Goal: Task Accomplishment & Management: Use online tool/utility

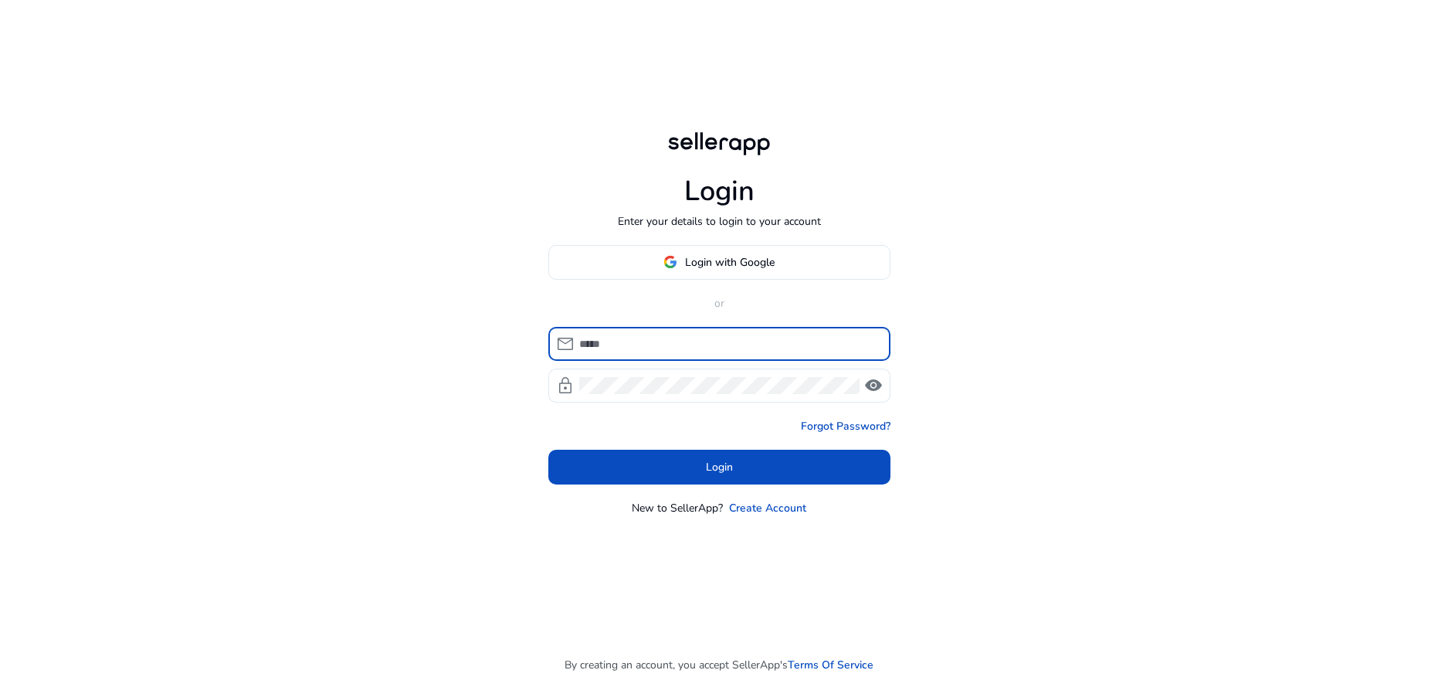
type input "**********"
click at [719, 466] on button "Login" at bounding box center [719, 466] width 342 height 35
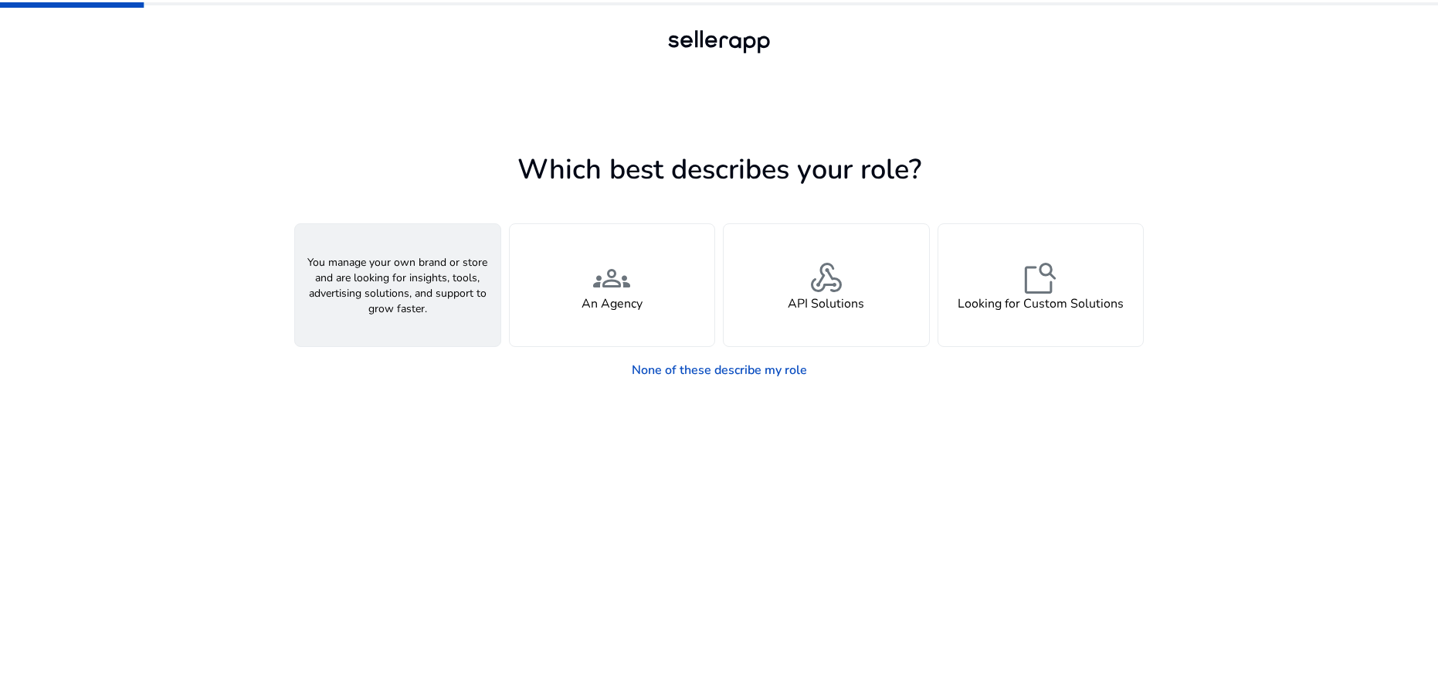
scroll to position [1, 0]
click at [407, 285] on span "person" at bounding box center [397, 277] width 37 height 37
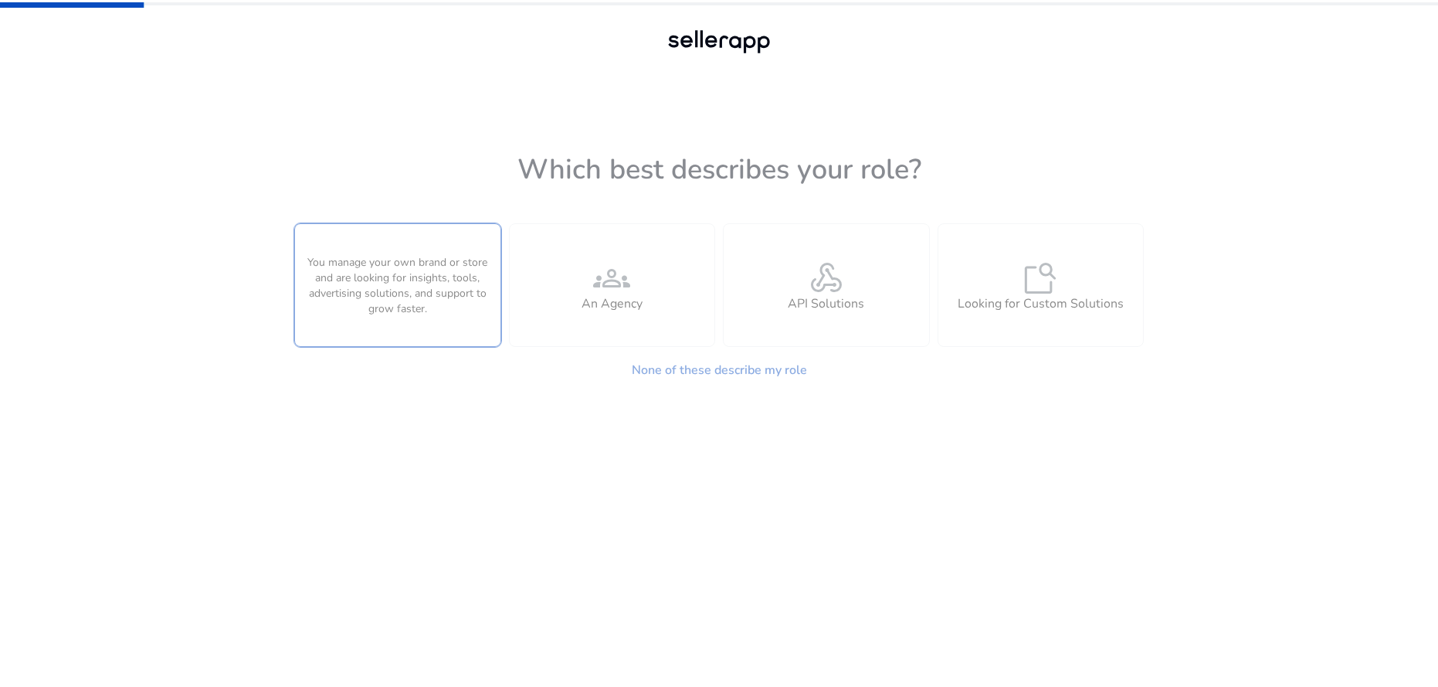
scroll to position [0, 0]
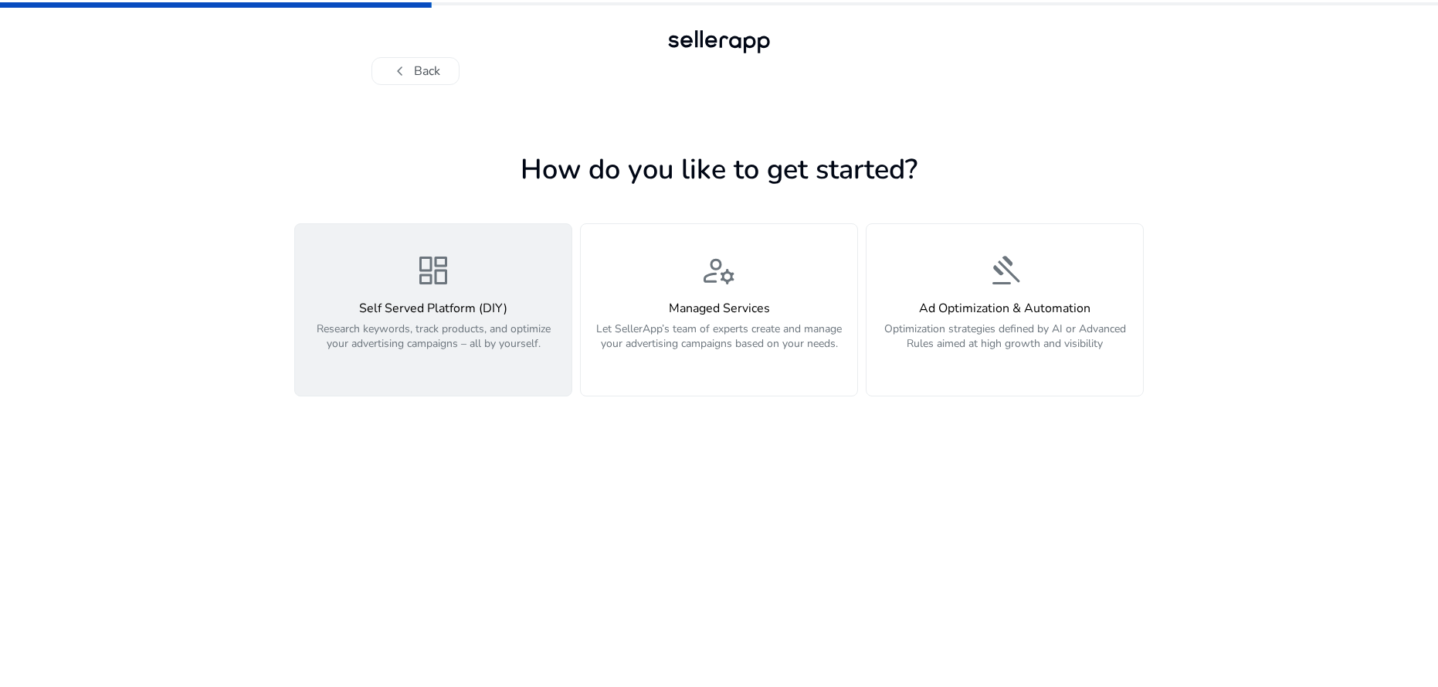
click at [422, 280] on span "dashboard" at bounding box center [433, 270] width 37 height 37
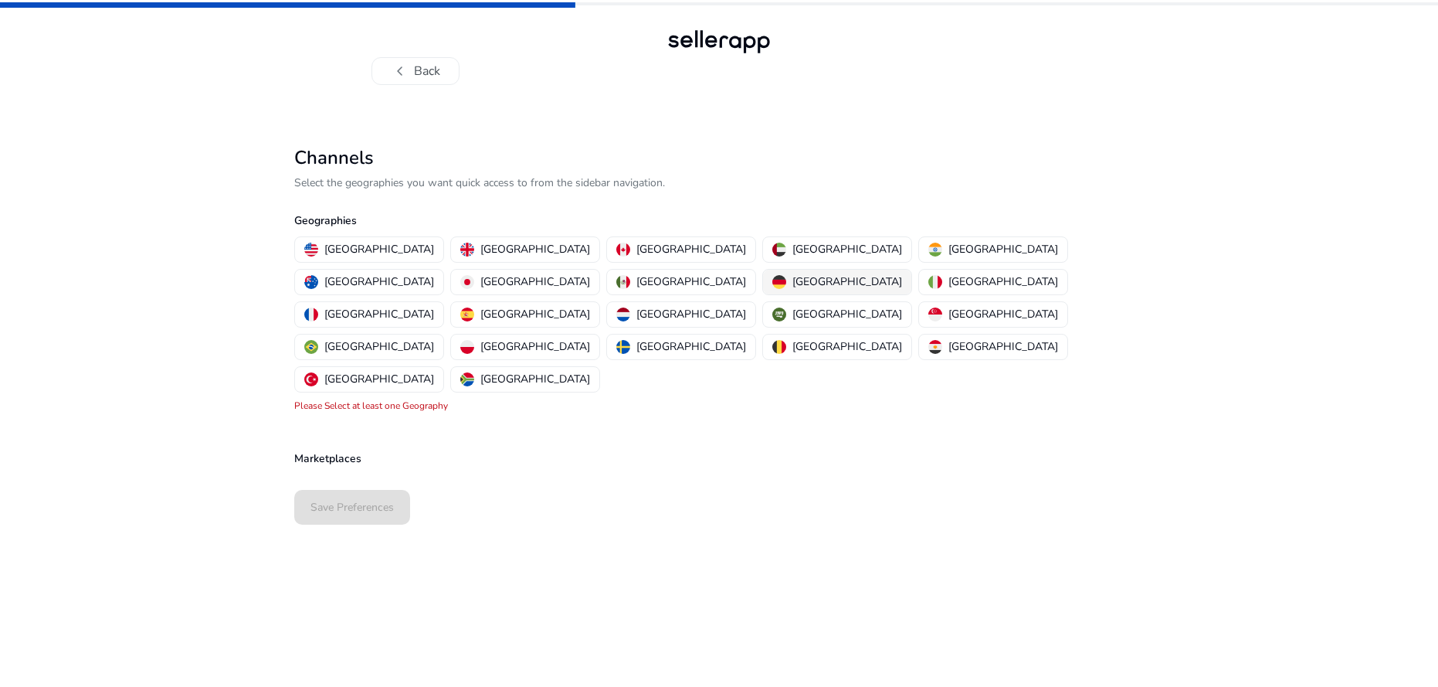
click at [792, 279] on p "Germany" at bounding box center [847, 281] width 110 height 16
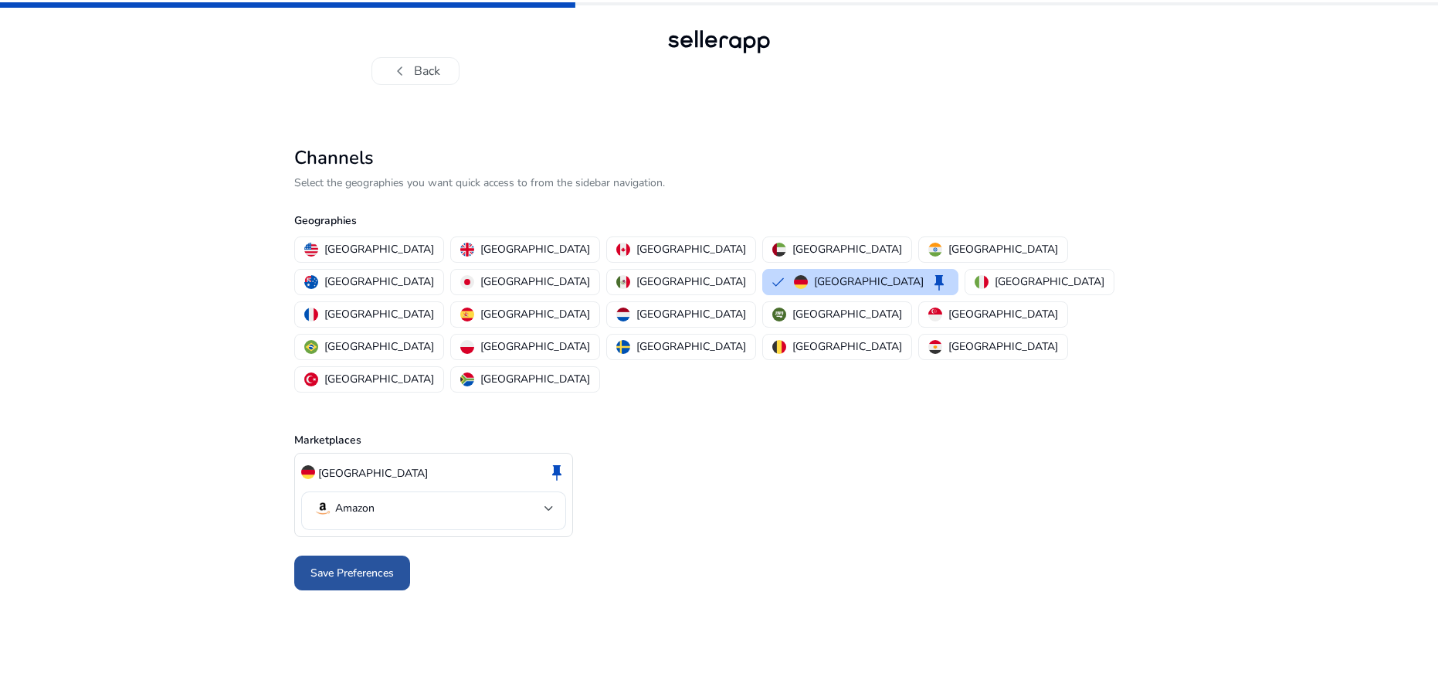
click at [365, 565] on span "Save Preferences" at bounding box center [351, 573] width 83 height 16
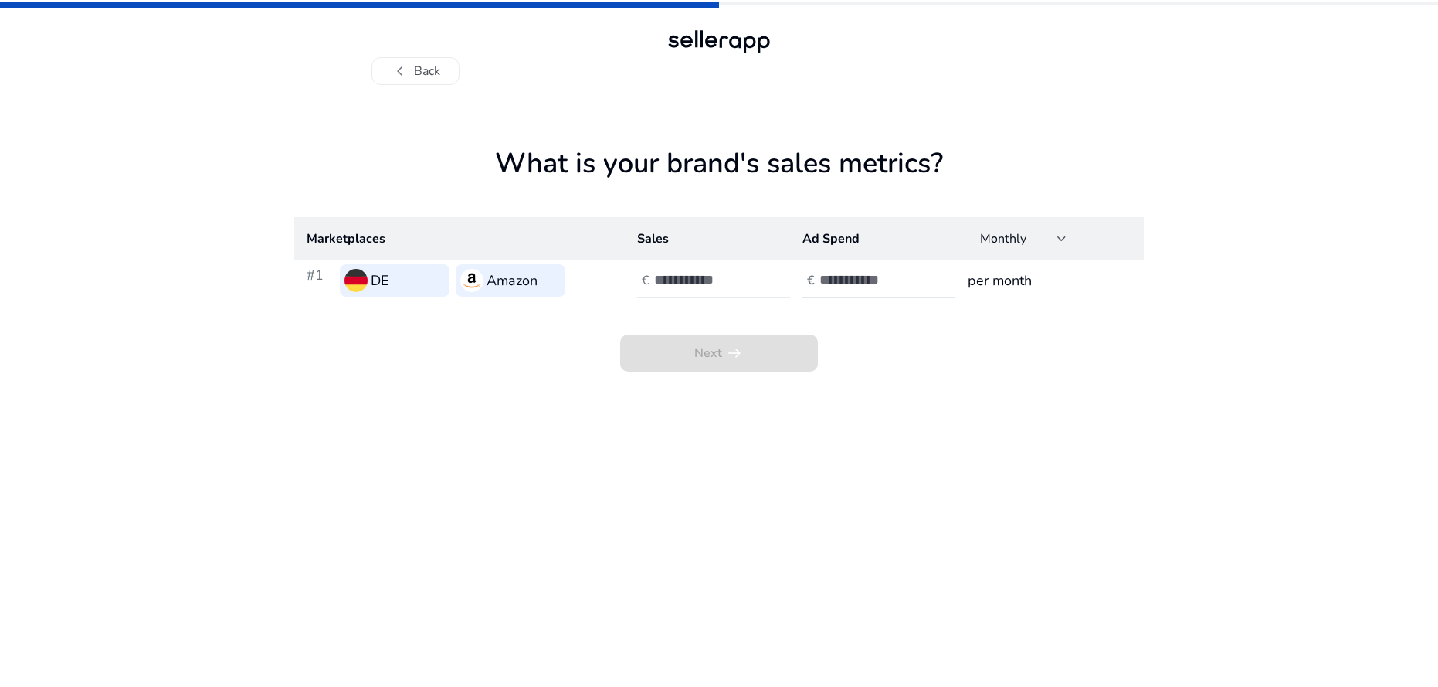
click at [702, 284] on input "number" at bounding box center [706, 279] width 104 height 17
click at [751, 273] on input "*" at bounding box center [706, 279] width 104 height 17
click at [751, 274] on input "*" at bounding box center [706, 279] width 104 height 17
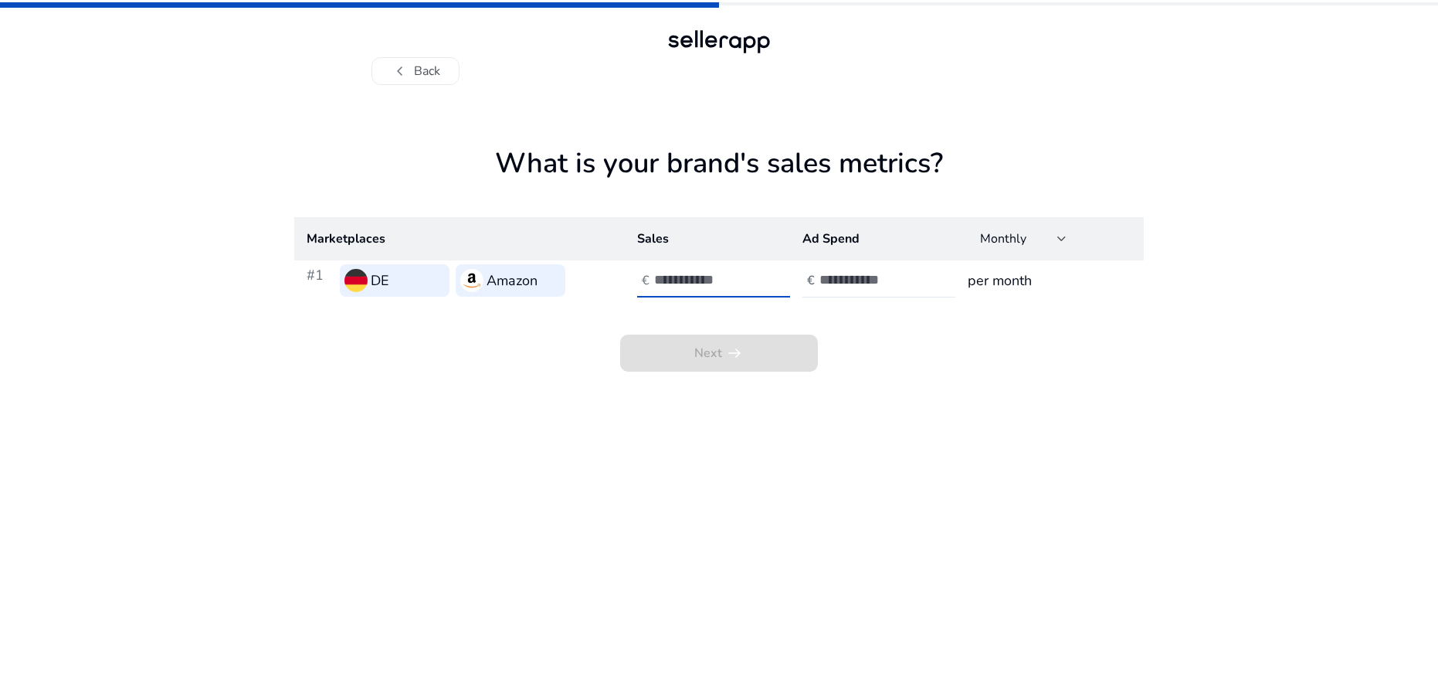
click at [751, 274] on input "*" at bounding box center [706, 279] width 104 height 17
drag, startPoint x: 735, startPoint y: 274, endPoint x: 632, endPoint y: 274, distance: 102.7
click at [632, 274] on td "€ *" at bounding box center [707, 280] width 165 height 40
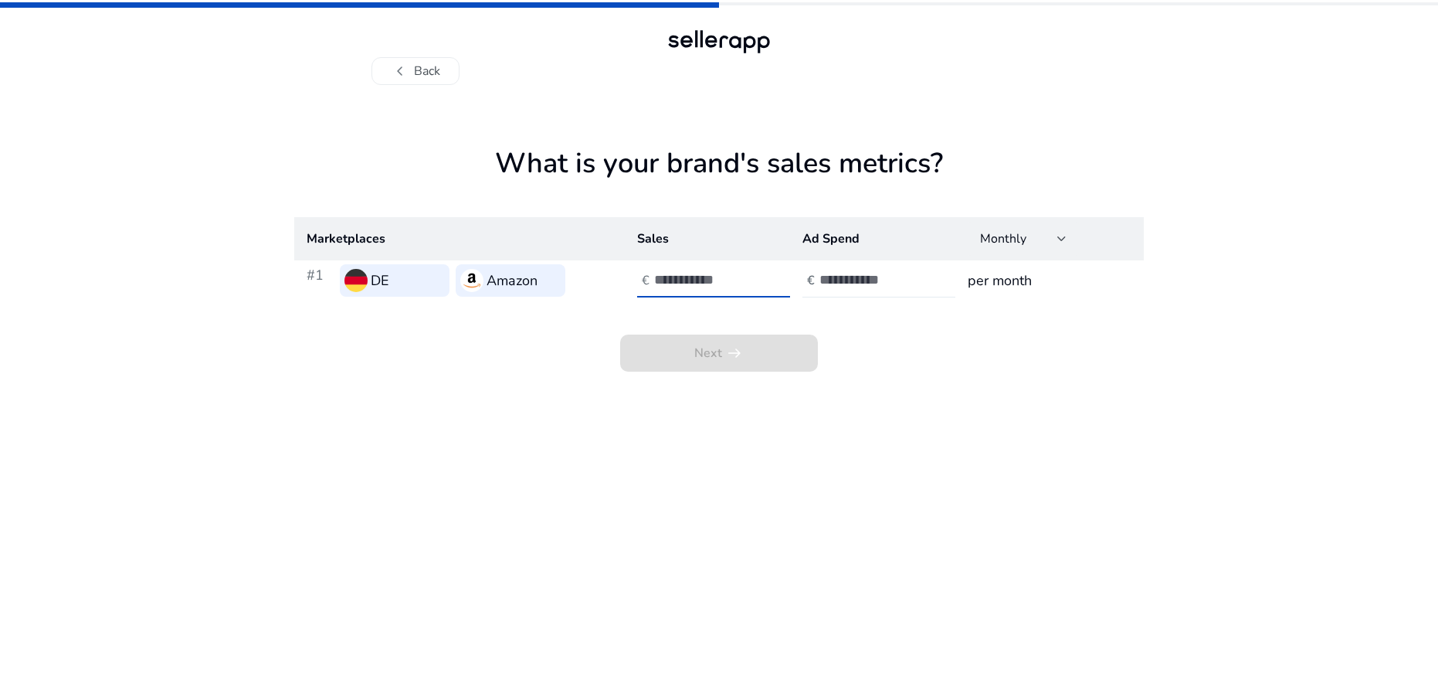
type input "*****"
click at [875, 285] on input "number" at bounding box center [871, 279] width 104 height 17
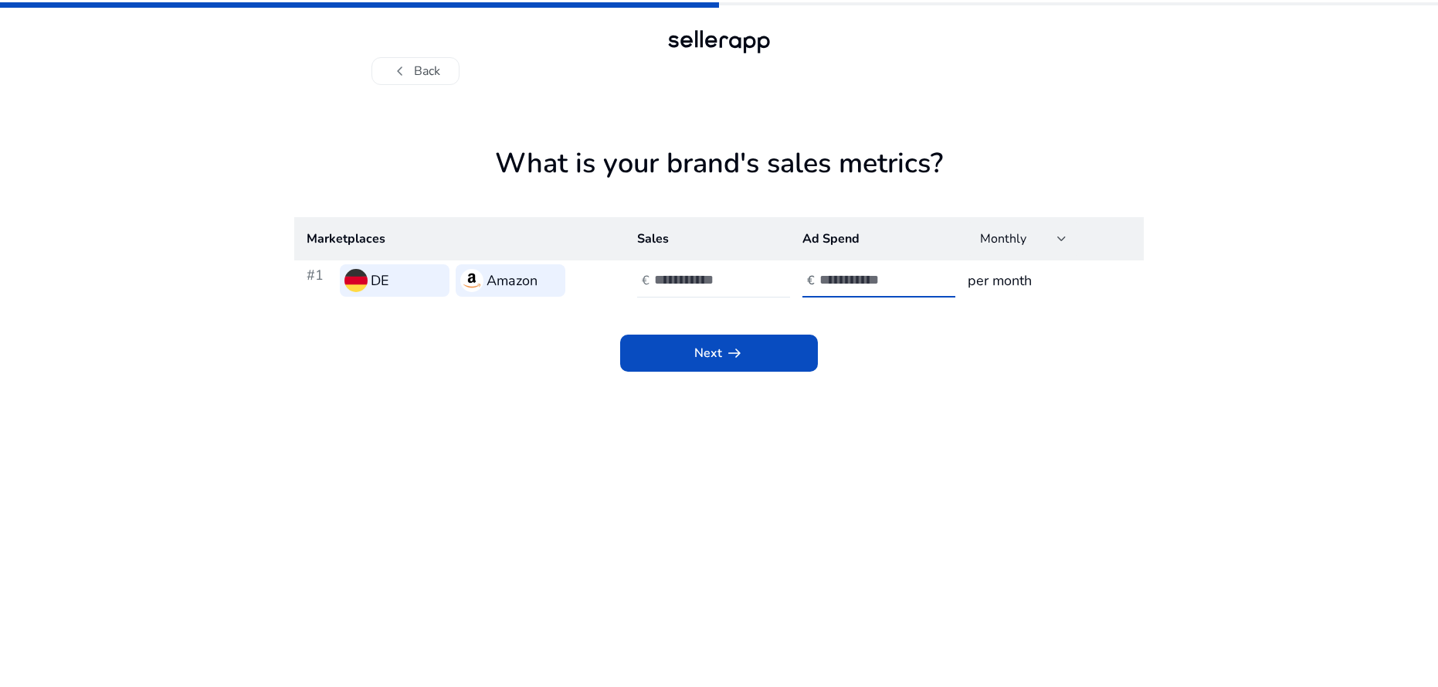
type input "****"
click at [1039, 344] on div "Next arrow_right_alt" at bounding box center [718, 335] width 849 height 71
drag, startPoint x: 702, startPoint y: 282, endPoint x: 599, endPoint y: 276, distance: 103.7
click at [599, 276] on tr "#1 DE Amazon € ***** € **** per month" at bounding box center [718, 280] width 849 height 40
type input "****"
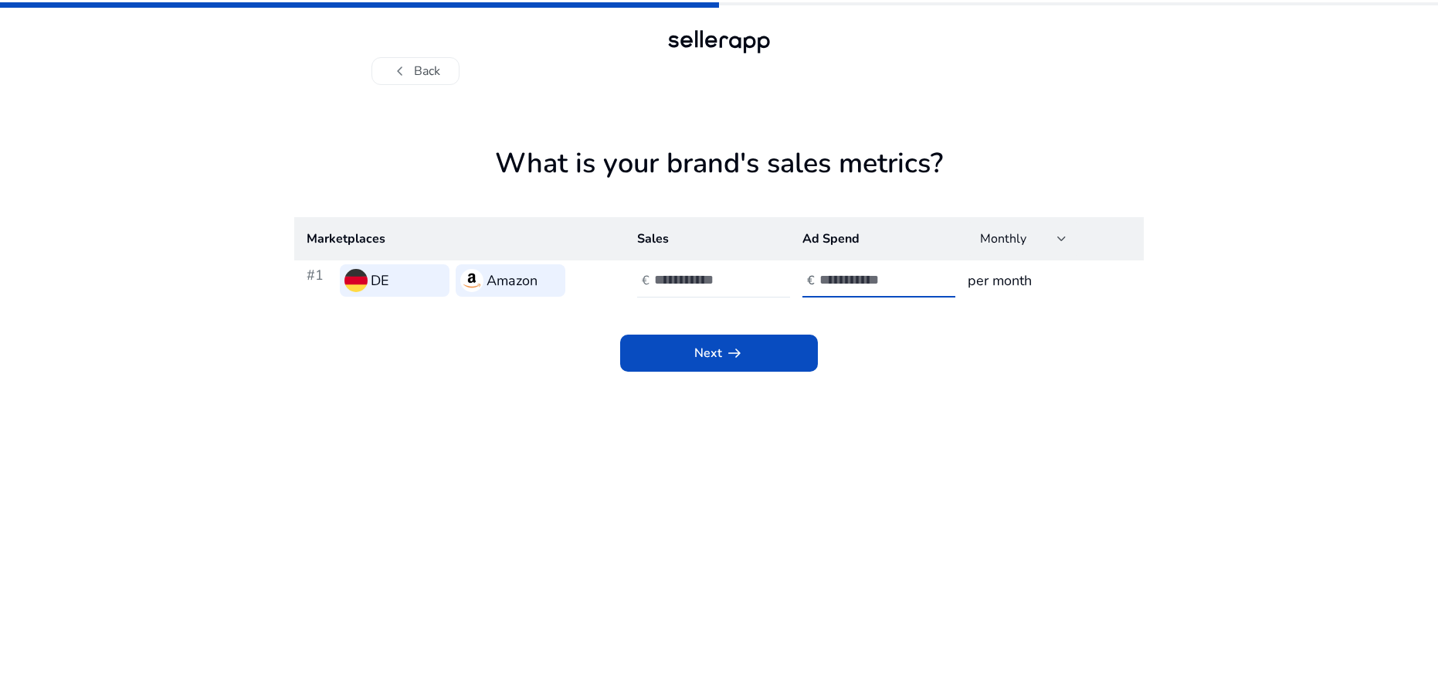
drag, startPoint x: 860, startPoint y: 283, endPoint x: 826, endPoint y: 282, distance: 34.0
click at [816, 282] on div "€ ****" at bounding box center [880, 280] width 156 height 34
type input "****"
click at [741, 347] on span "arrow_right_alt" at bounding box center [734, 353] width 19 height 19
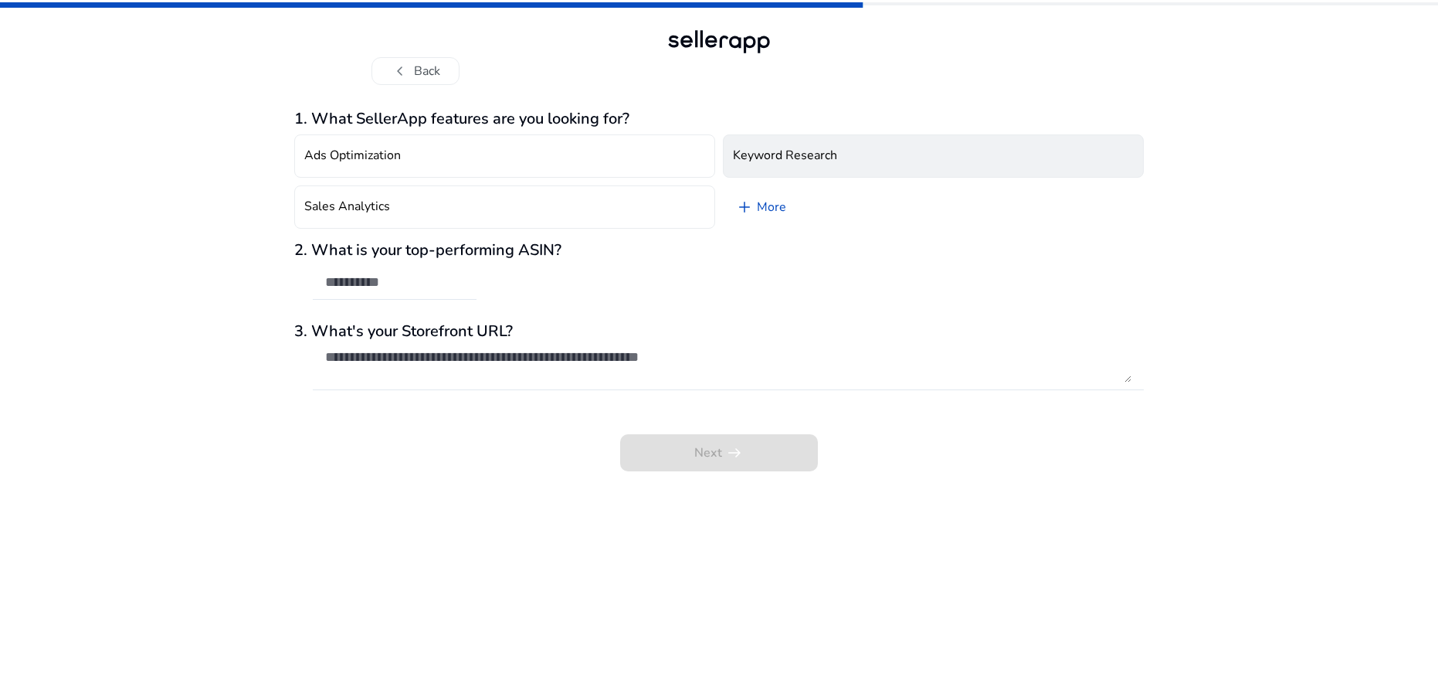
scroll to position [2, 0]
click at [768, 162] on h4 "Keyword Research" at bounding box center [785, 155] width 104 height 15
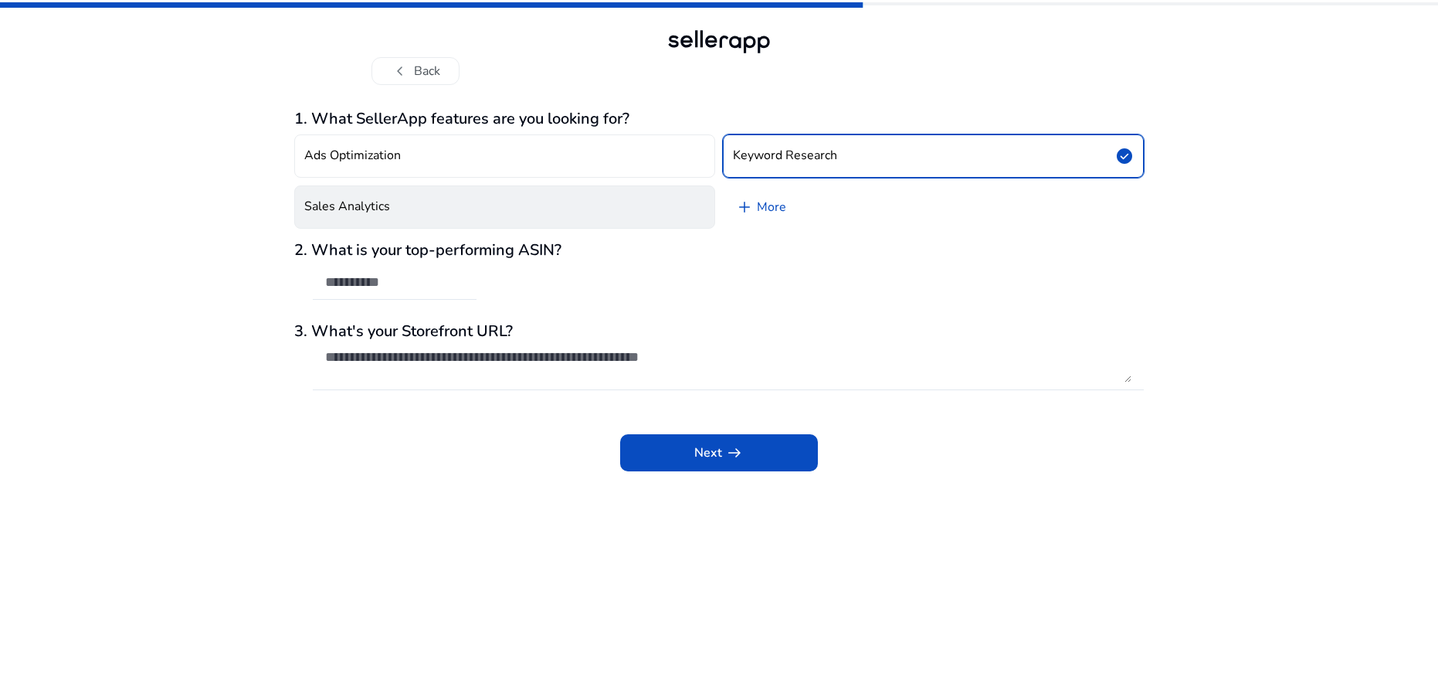
click at [581, 195] on button "Sales Analytics" at bounding box center [504, 206] width 421 height 43
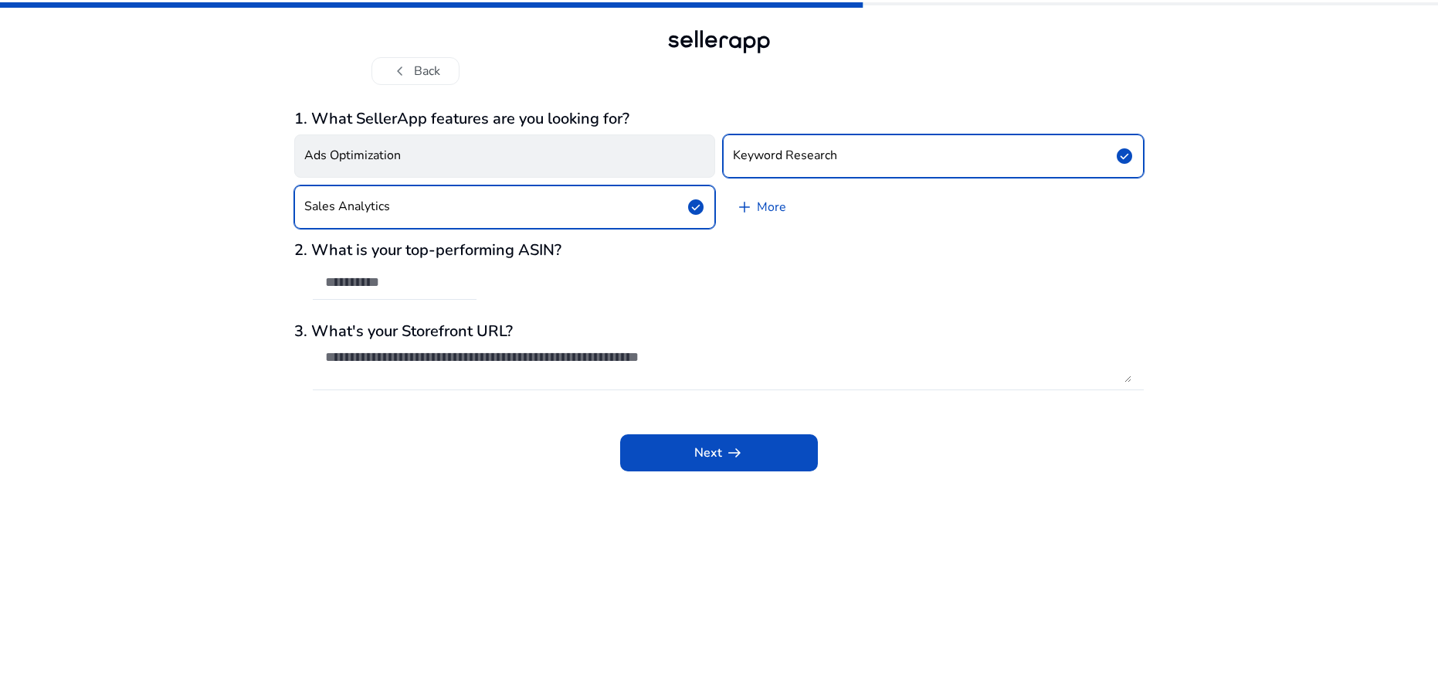
click at [573, 163] on button "Ads Optimization" at bounding box center [504, 155] width 421 height 43
click at [759, 208] on link "add More" at bounding box center [761, 206] width 76 height 43
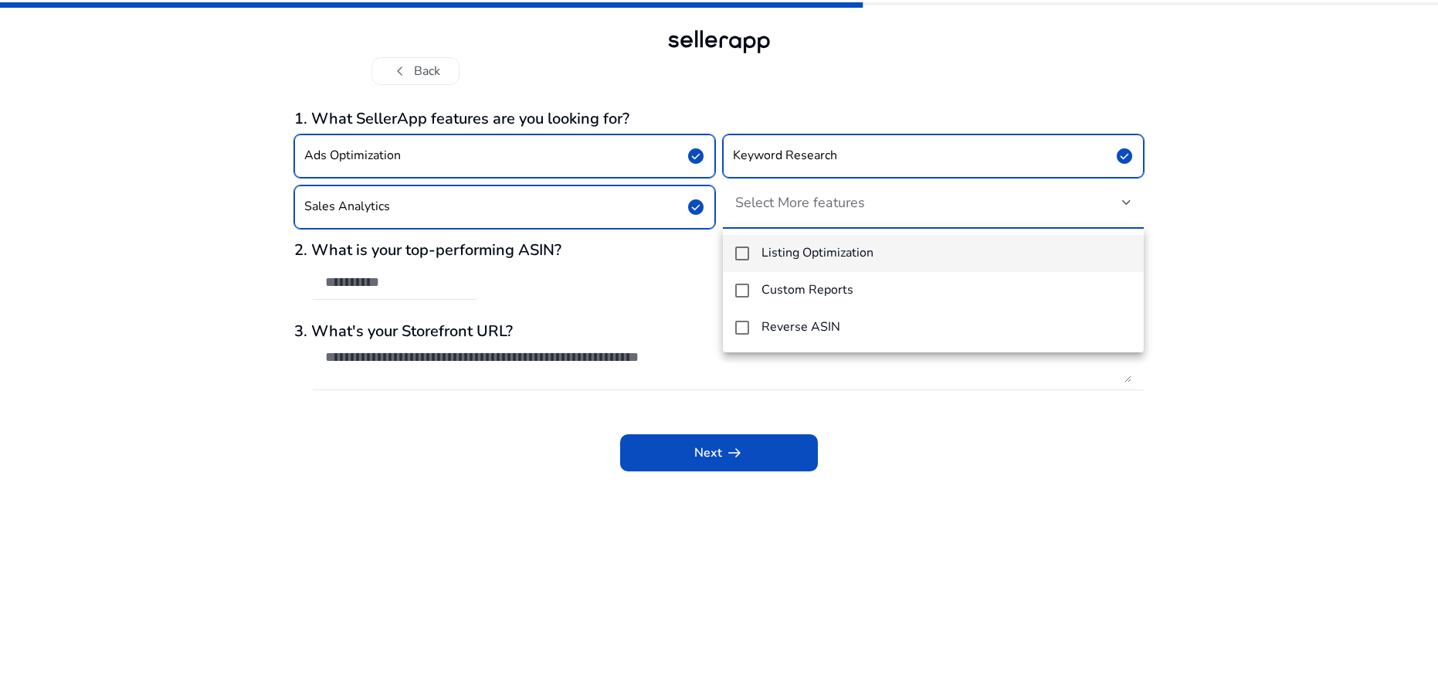
click at [778, 255] on h4 "Listing Optimization" at bounding box center [817, 253] width 112 height 15
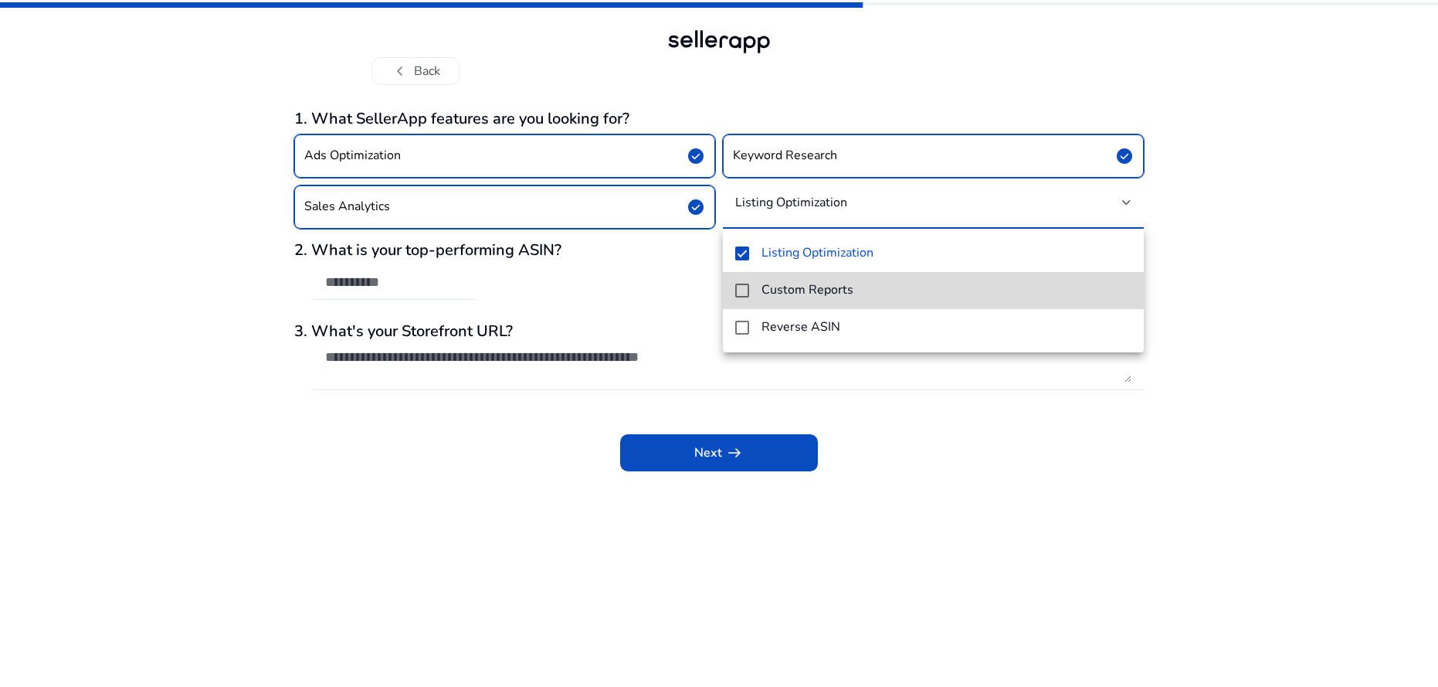
click at [788, 283] on h4 "Custom Reports" at bounding box center [807, 290] width 92 height 15
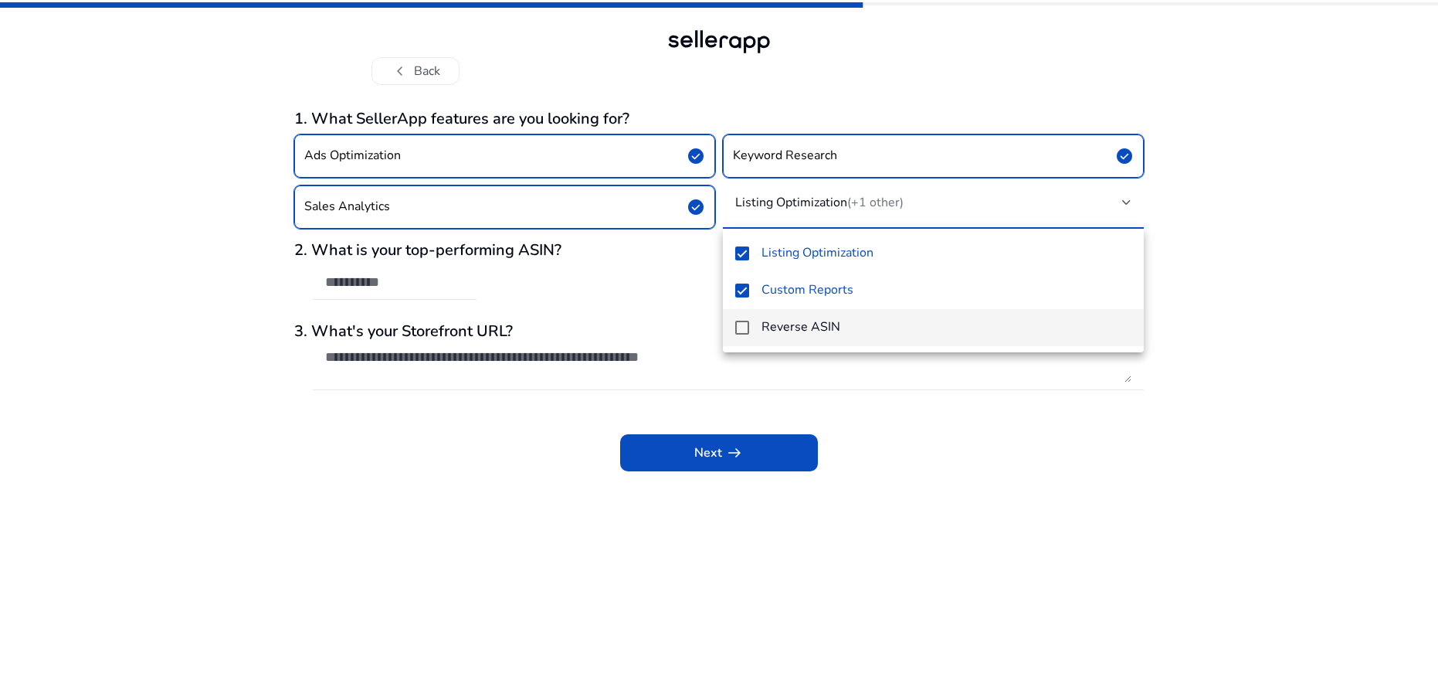
click at [799, 327] on h4 "Reverse ASIN" at bounding box center [800, 327] width 79 height 15
click at [649, 287] on div at bounding box center [719, 343] width 1438 height 687
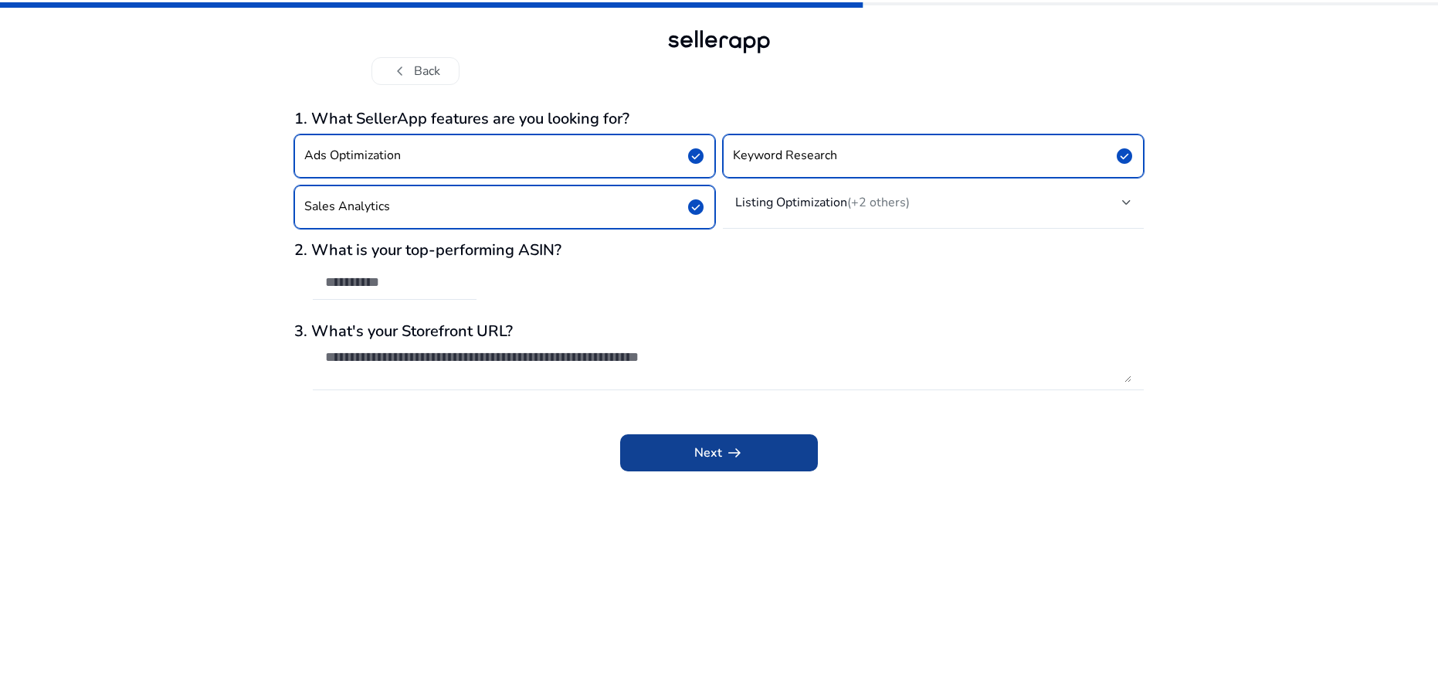
click at [718, 456] on span "Next arrow_right_alt" at bounding box center [718, 452] width 49 height 19
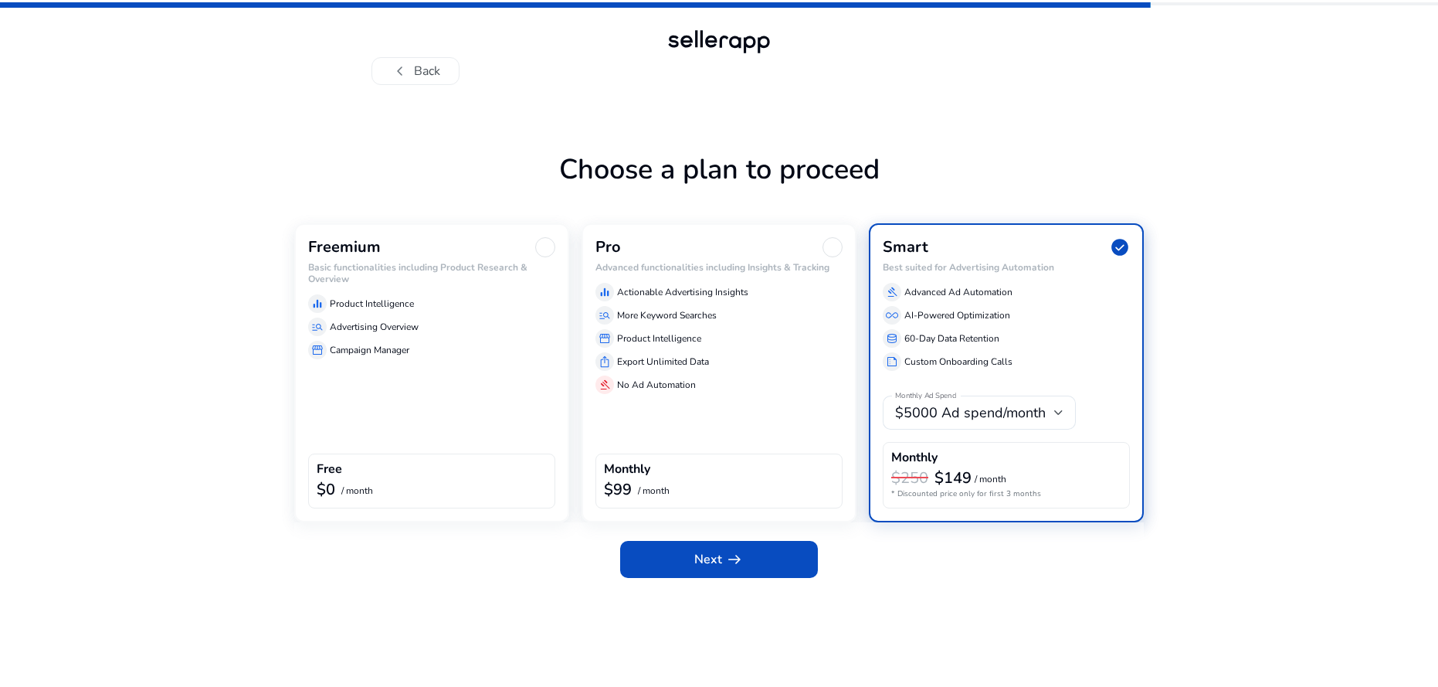
click at [546, 246] on div at bounding box center [545, 247] width 20 height 20
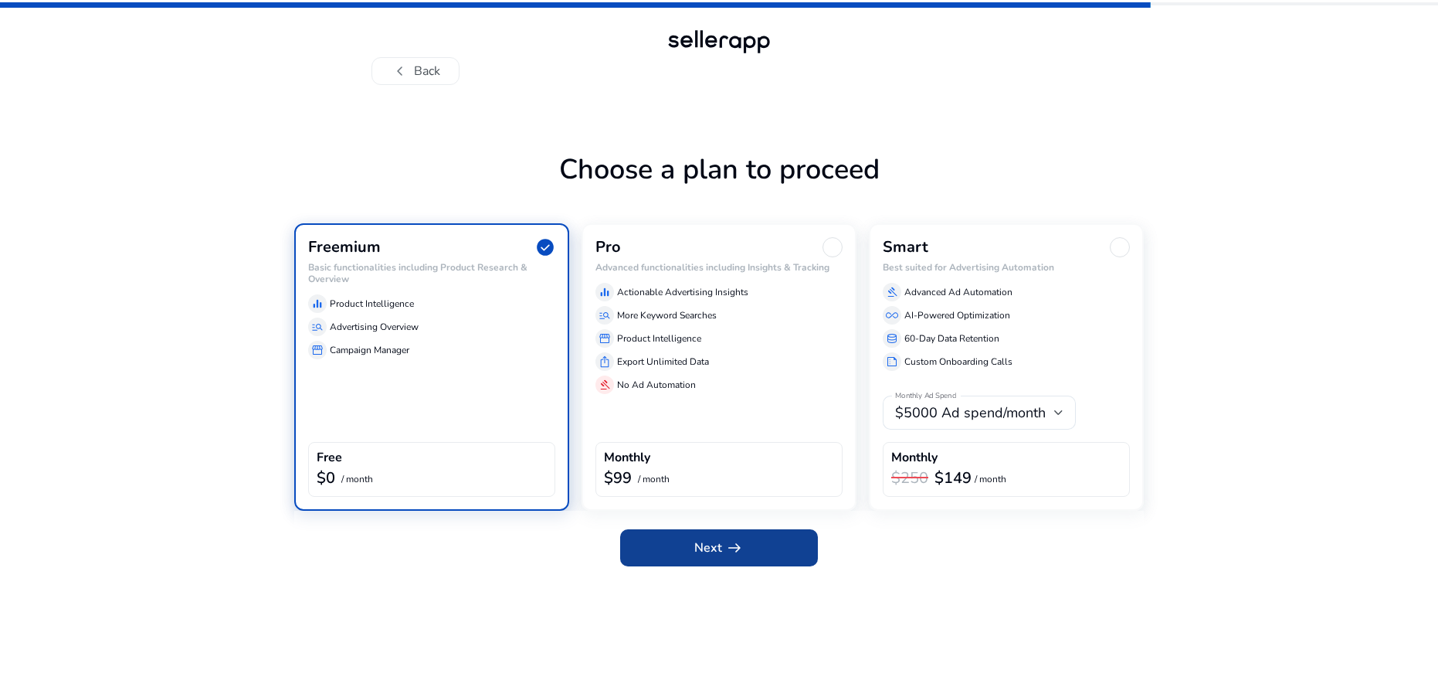
click at [721, 548] on span "Next arrow_right_alt" at bounding box center [718, 547] width 49 height 19
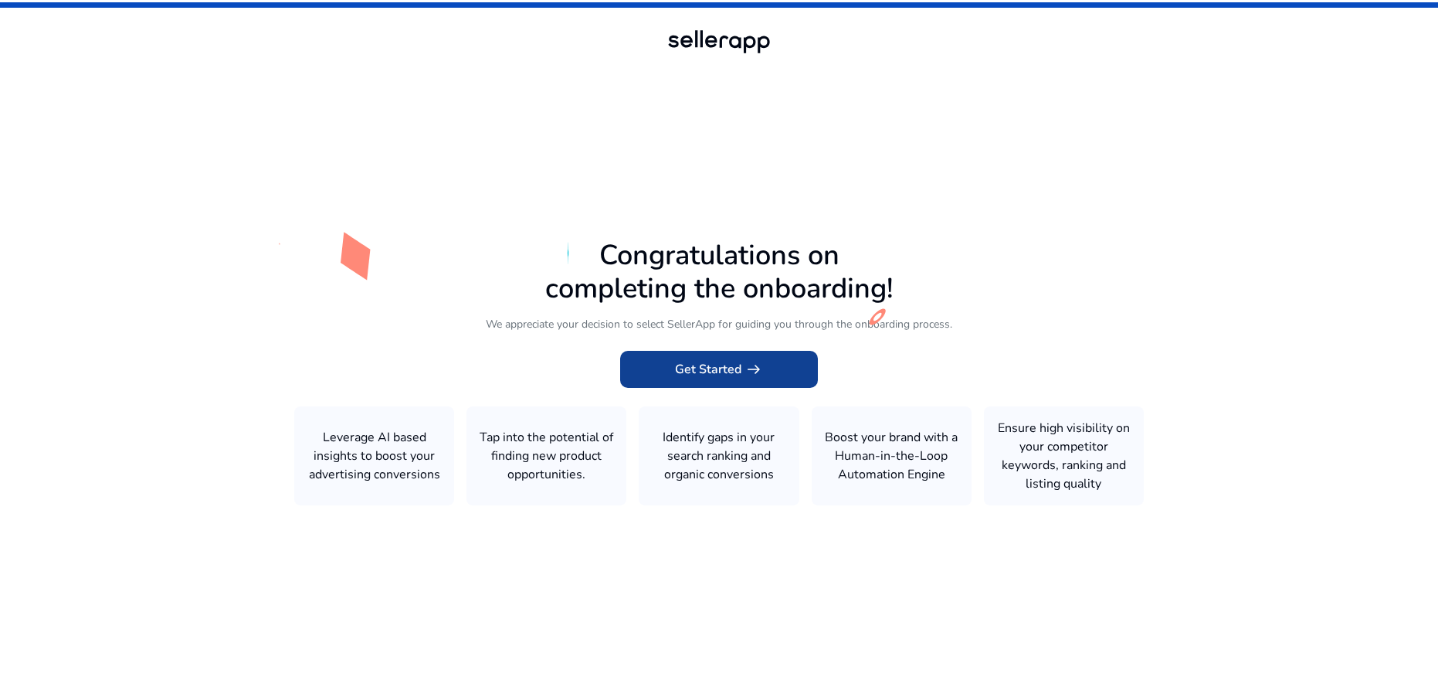
click at [702, 370] on span "Get Started arrow_right_alt" at bounding box center [719, 369] width 88 height 19
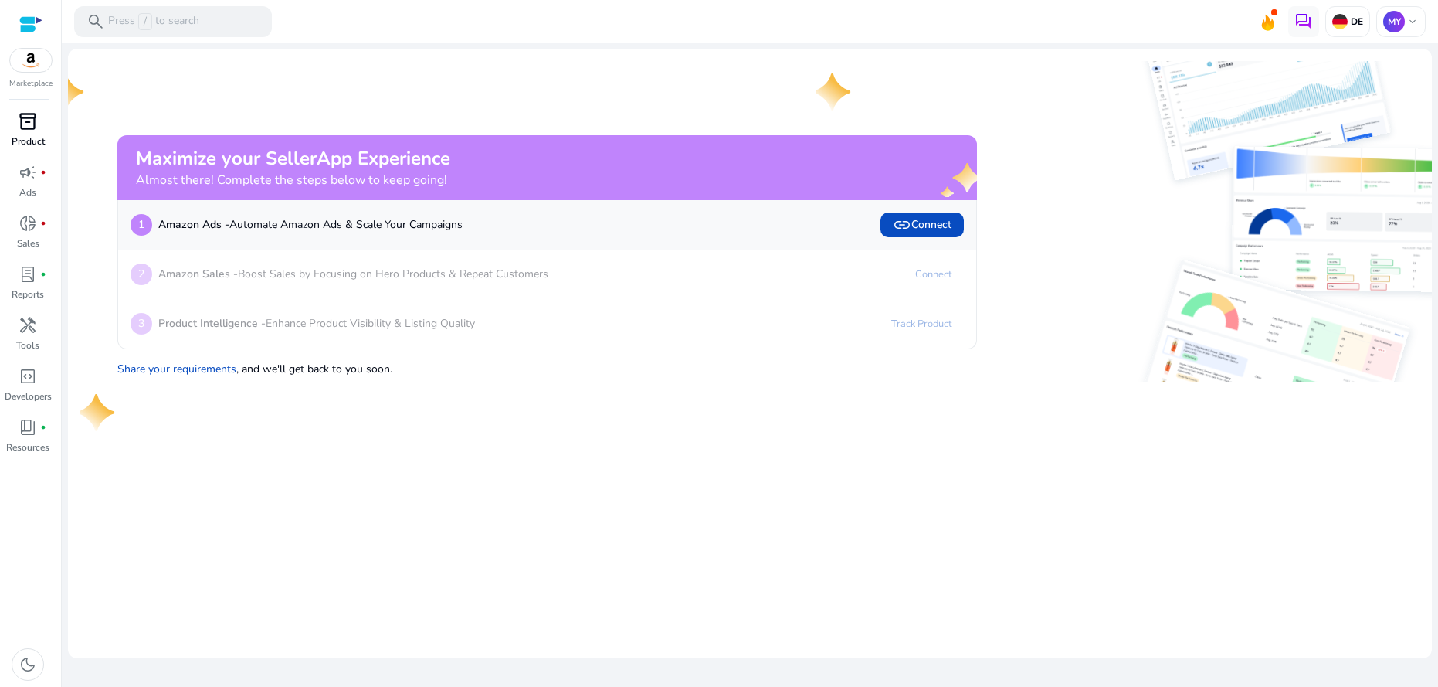
click at [33, 128] on span "inventory_2" at bounding box center [28, 121] width 19 height 19
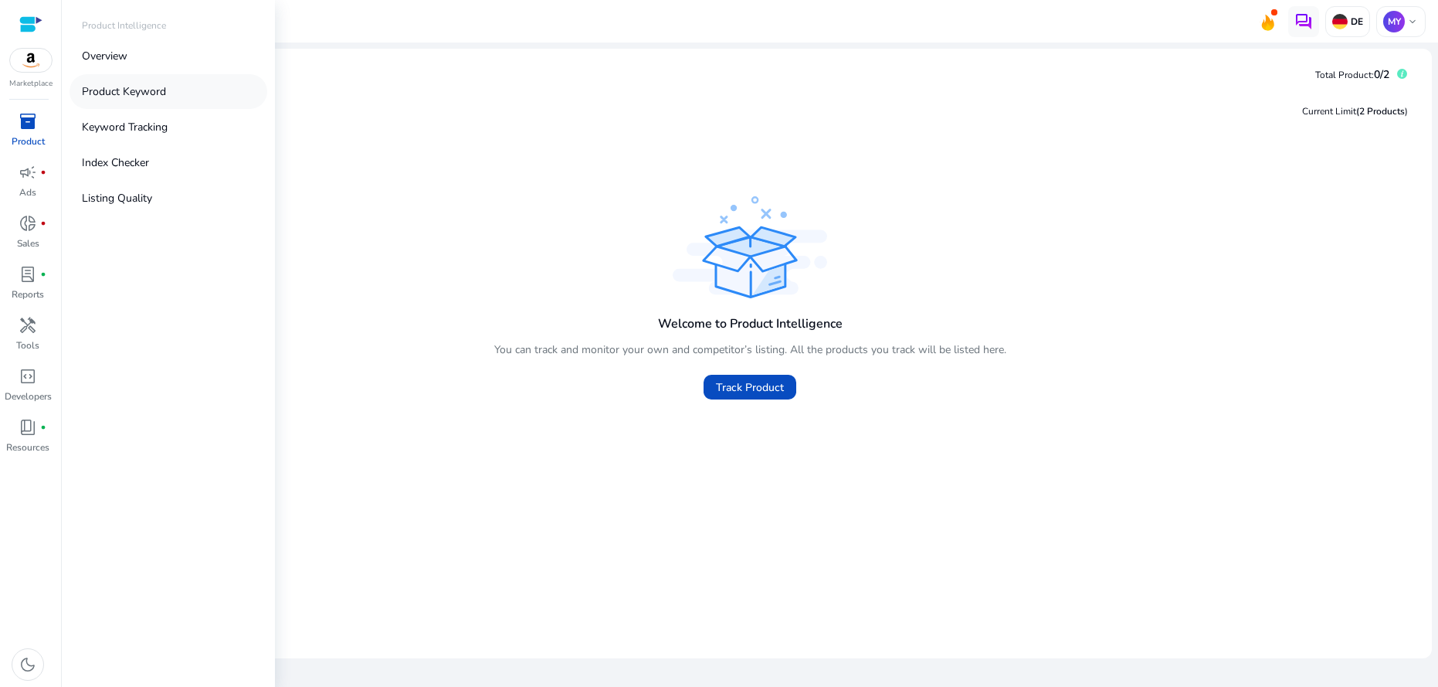
scroll to position [0, 1]
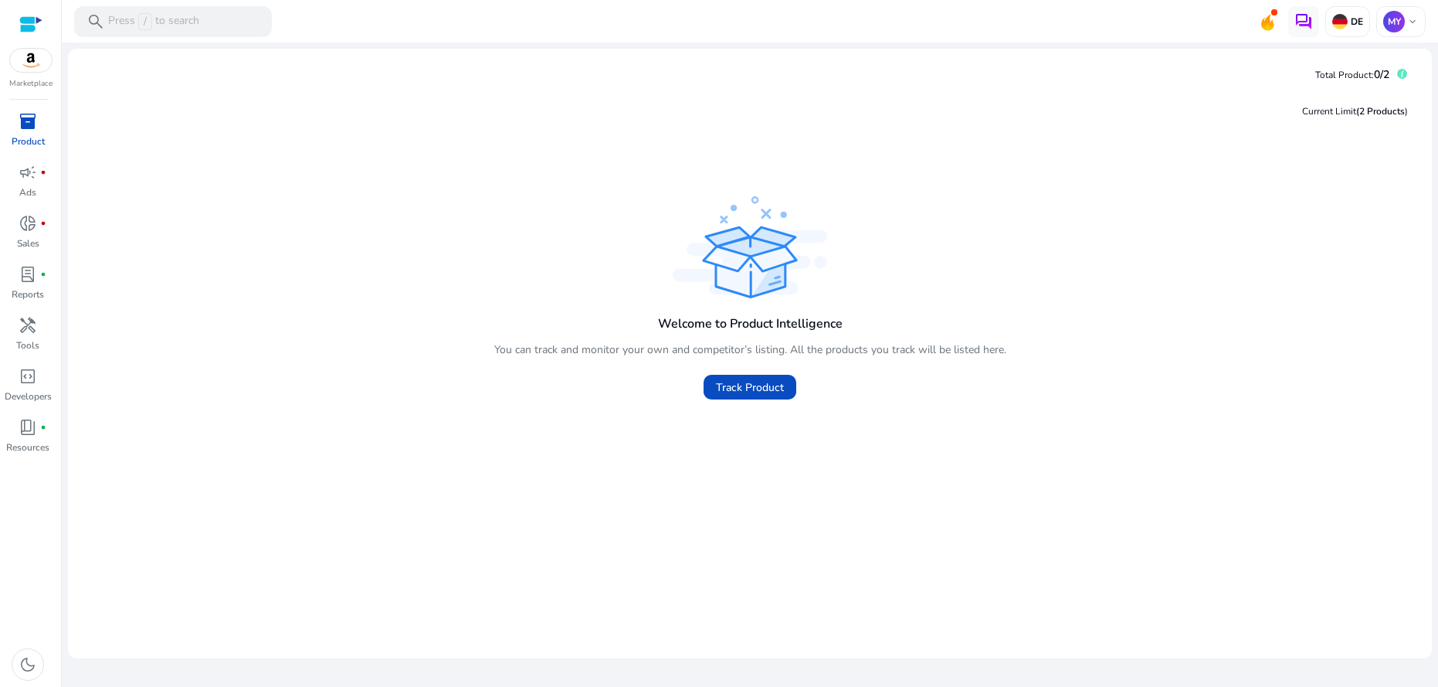
click at [294, 169] on div "Current Limit (2 Products ) Welcome to Product Intelligence You can track and m…" at bounding box center [749, 366] width 1339 height 558
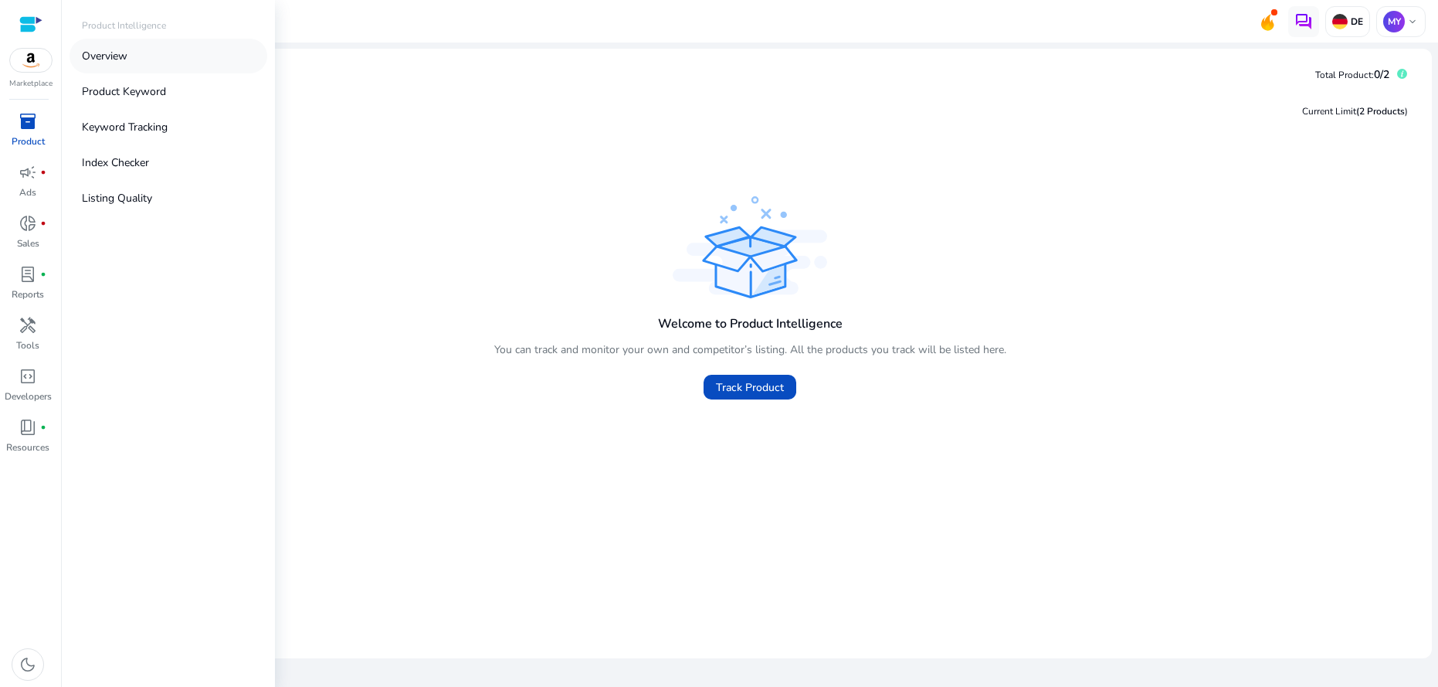
click at [110, 59] on p "Overview" at bounding box center [105, 56] width 46 height 16
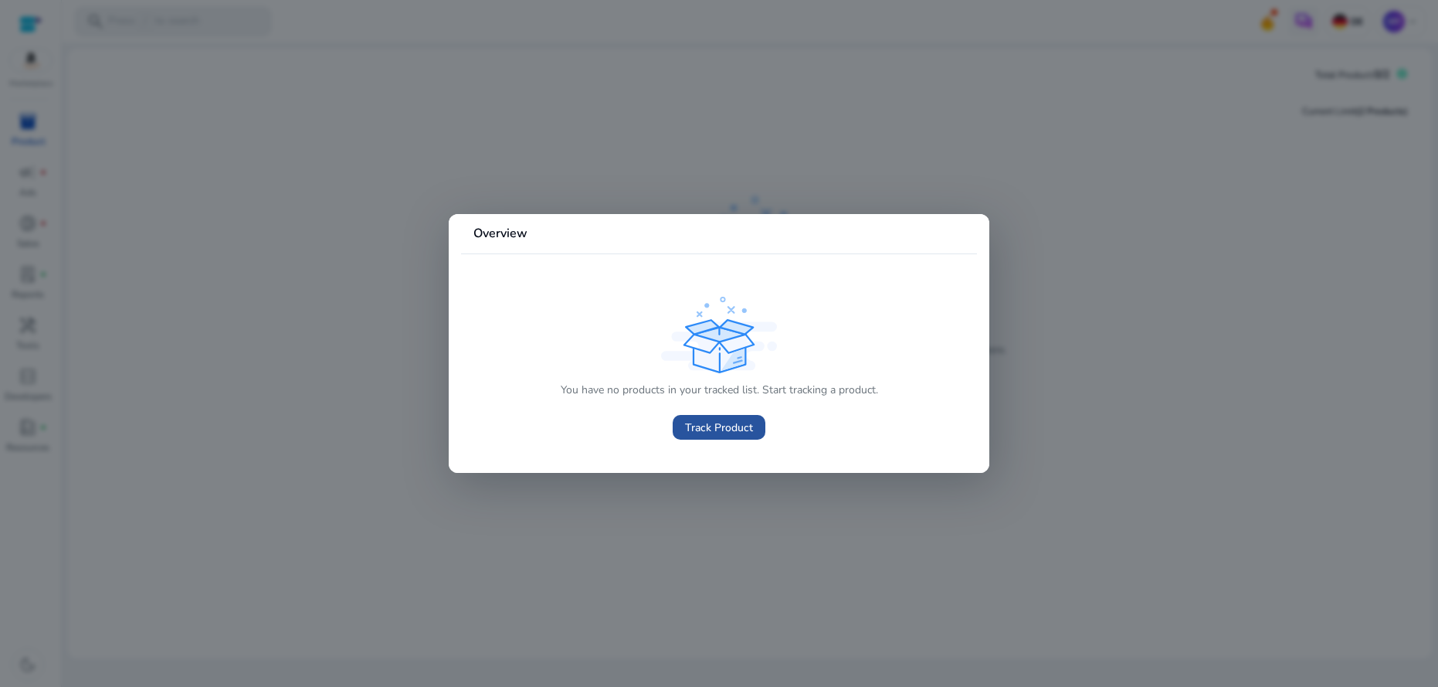
click at [732, 432] on span "Track Product" at bounding box center [719, 427] width 68 height 16
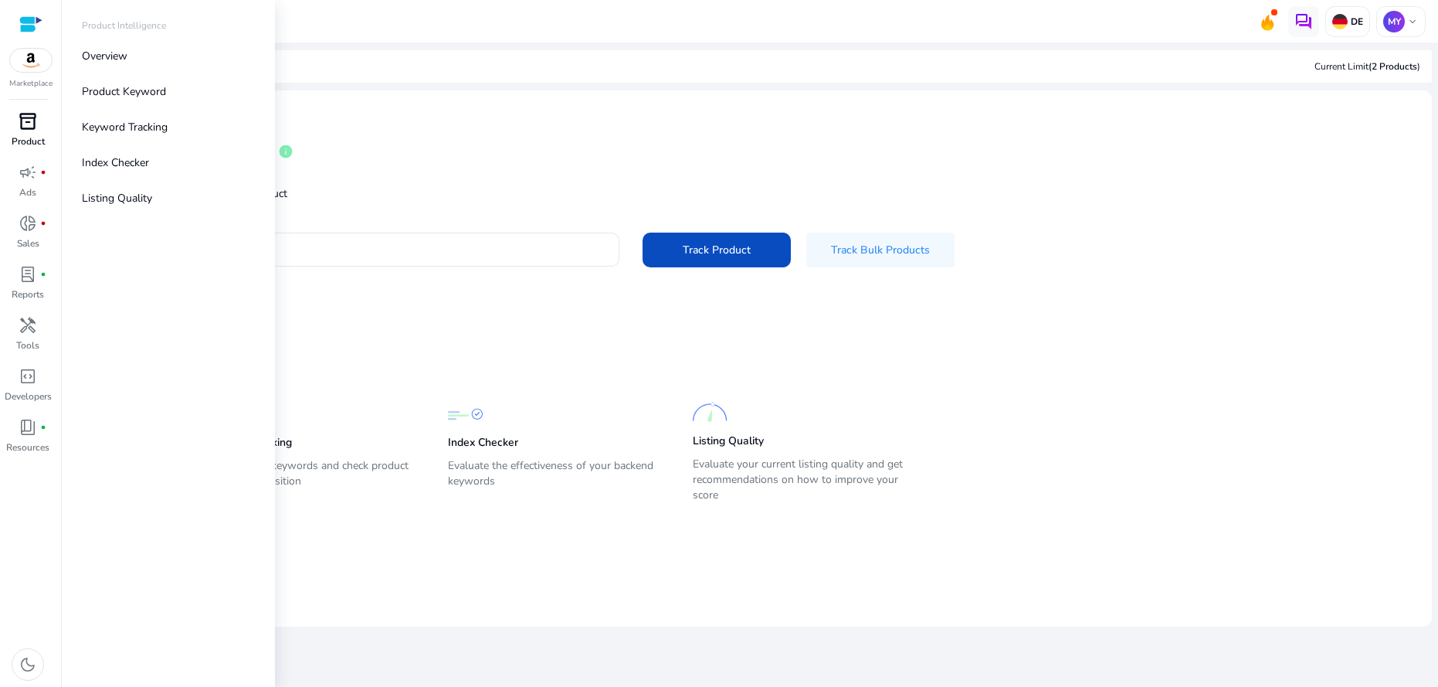
click at [35, 129] on span "inventory_2" at bounding box center [28, 121] width 19 height 19
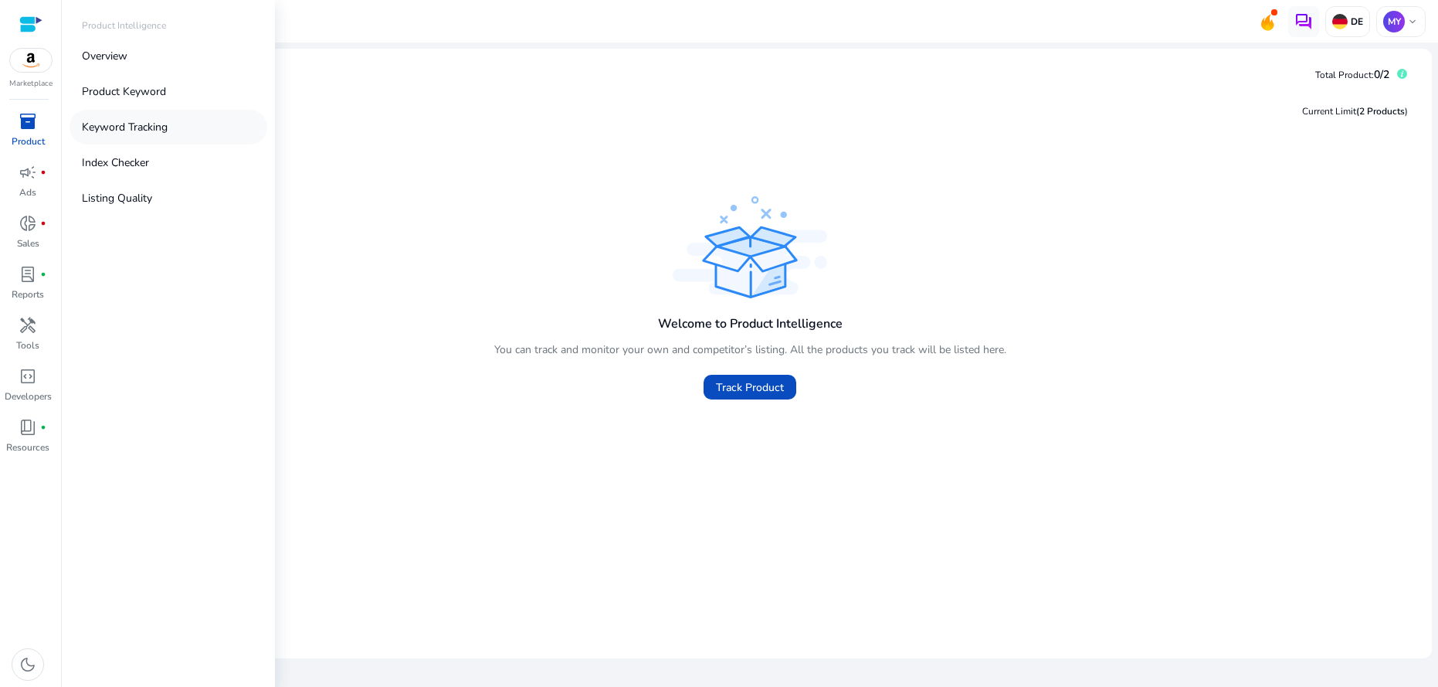
click at [125, 130] on p "Keyword Tracking" at bounding box center [125, 127] width 86 height 16
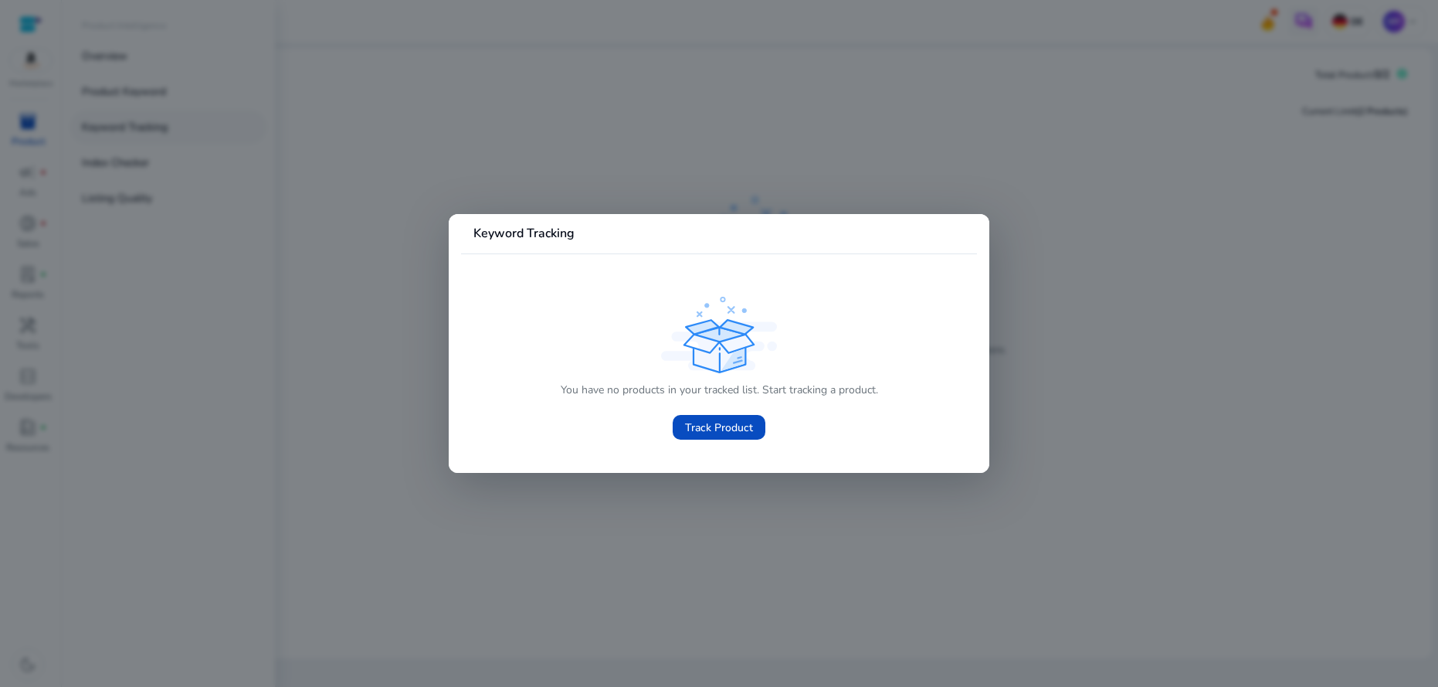
click at [125, 130] on div at bounding box center [719, 343] width 1438 height 687
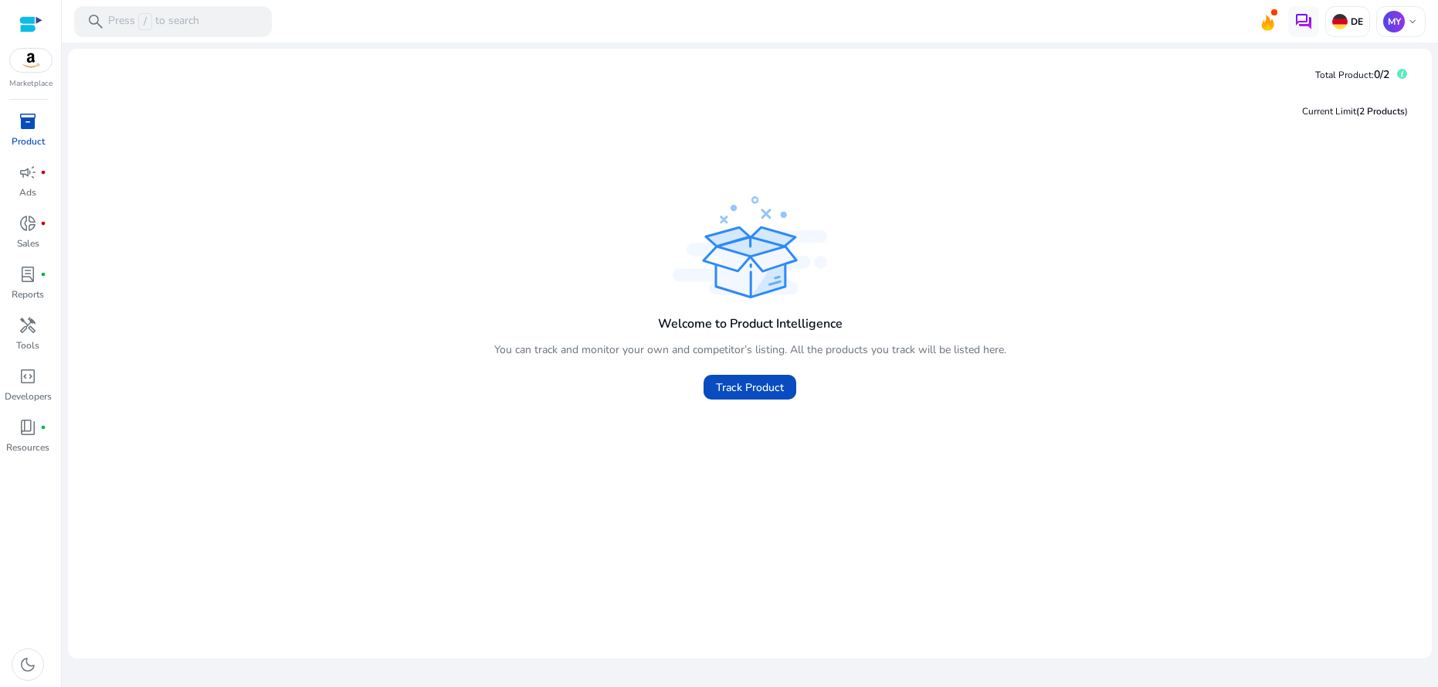
click at [31, 127] on span "inventory_2" at bounding box center [28, 121] width 19 height 19
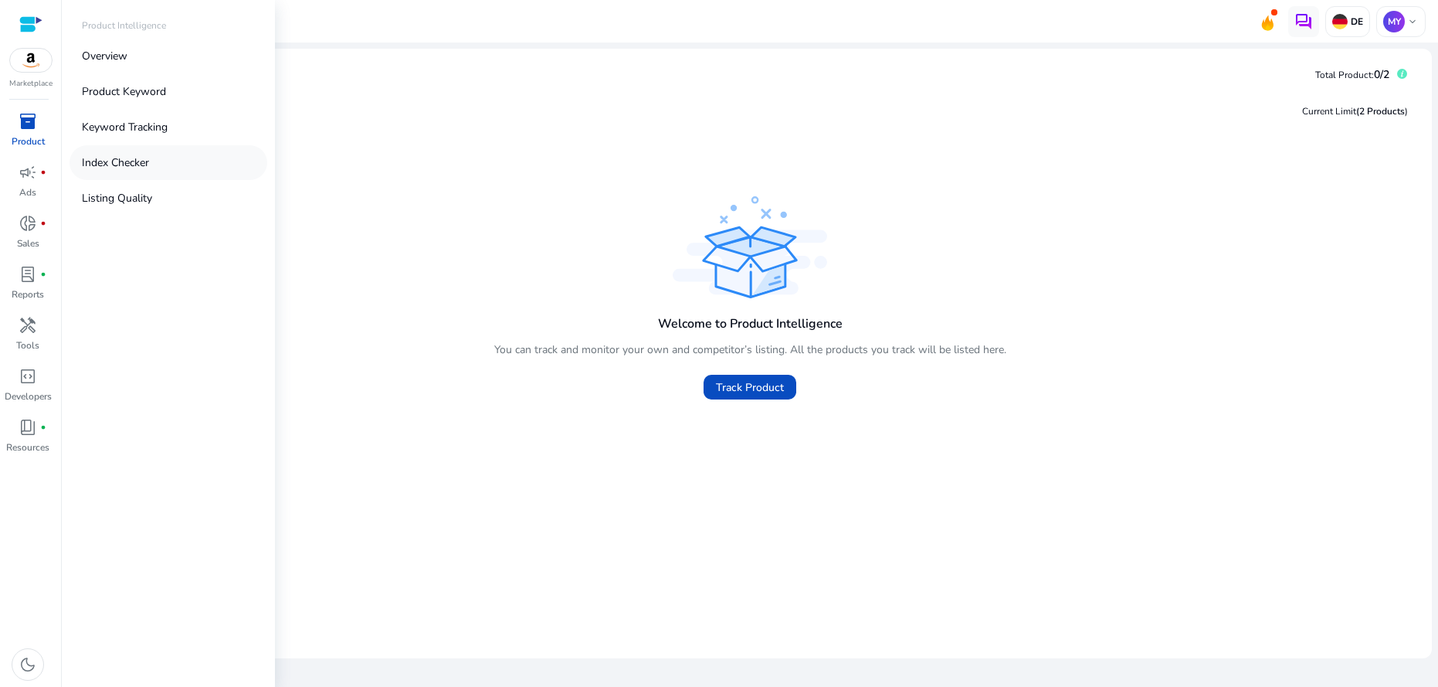
click at [119, 161] on p "Index Checker" at bounding box center [115, 162] width 67 height 16
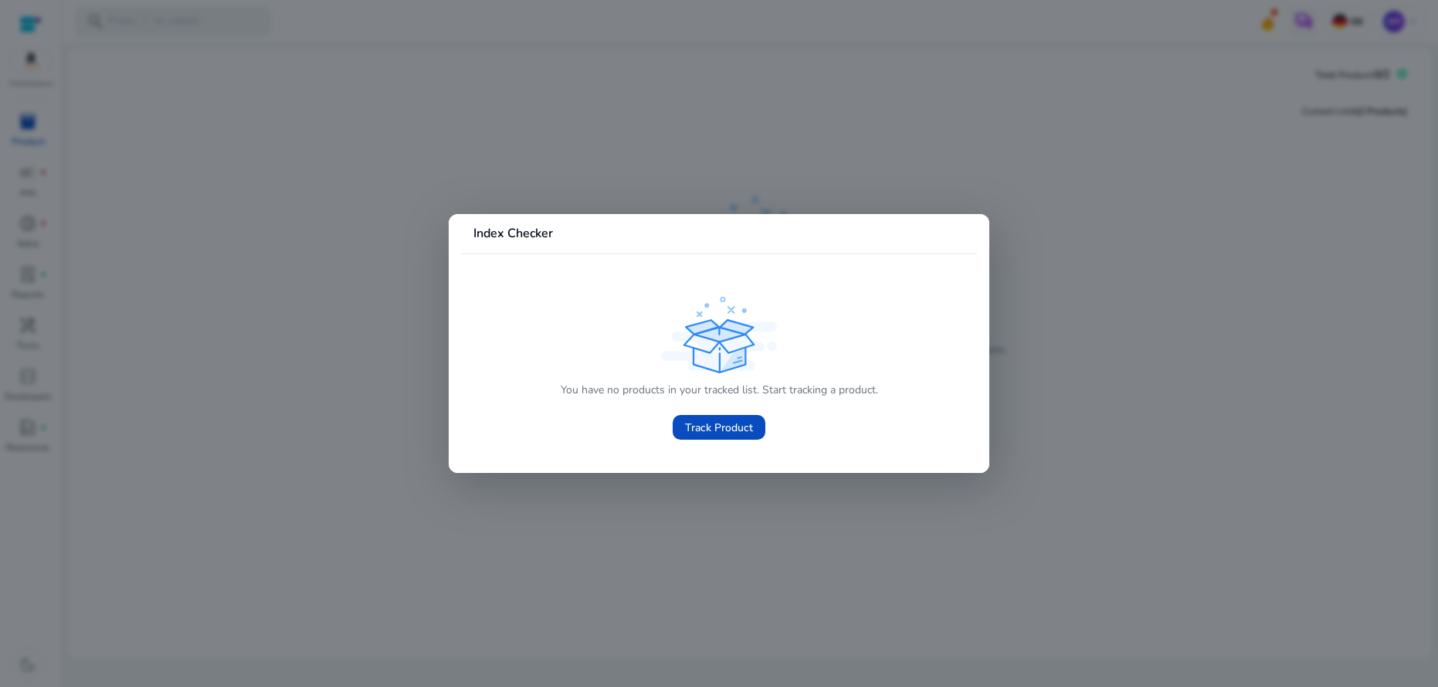
scroll to position [1, 0]
click at [259, 181] on div at bounding box center [719, 343] width 1438 height 687
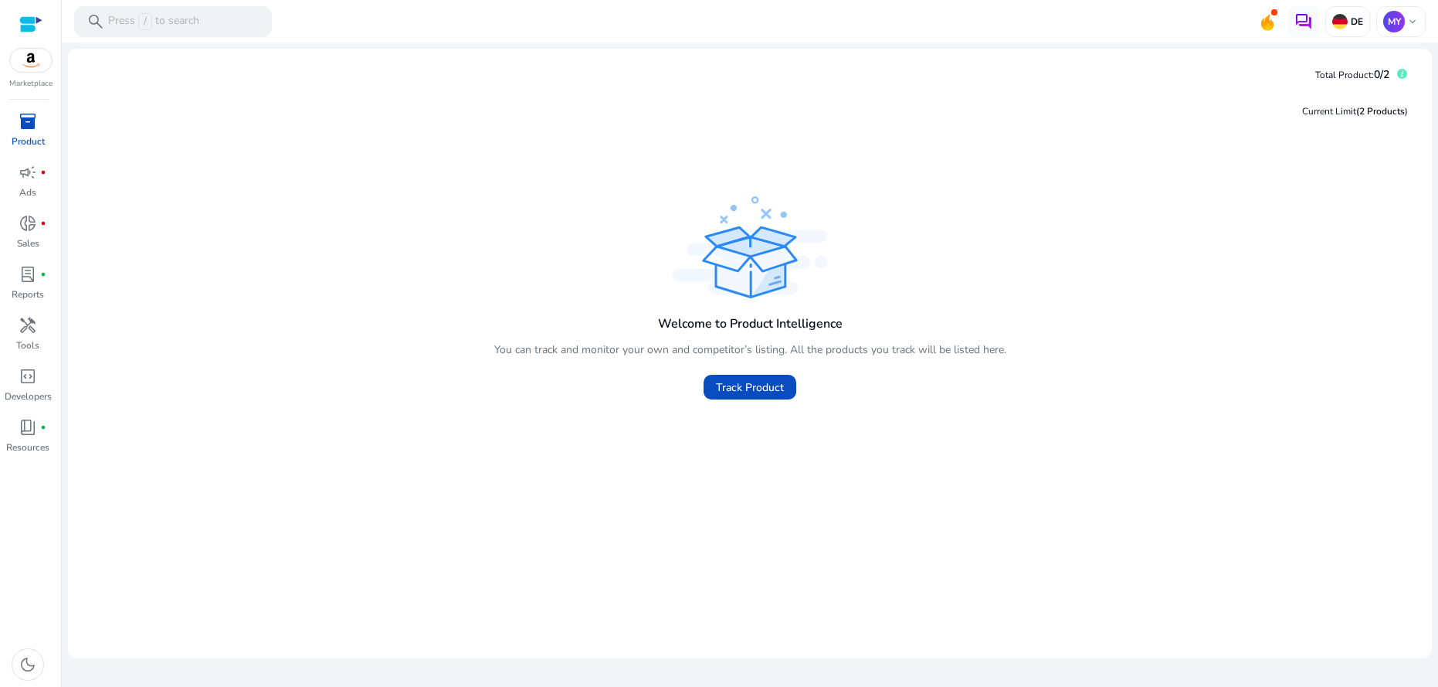
scroll to position [0, 0]
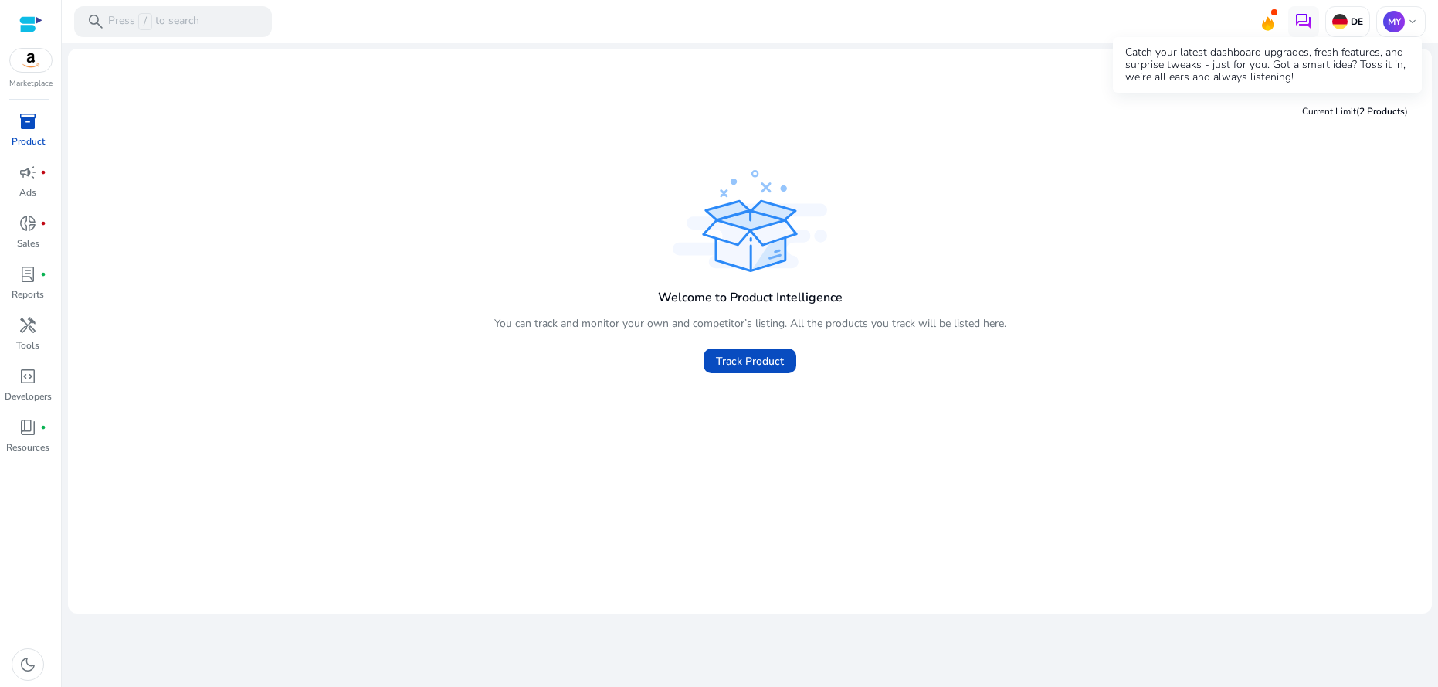
click at [1269, 25] on icon at bounding box center [1268, 23] width 12 height 15
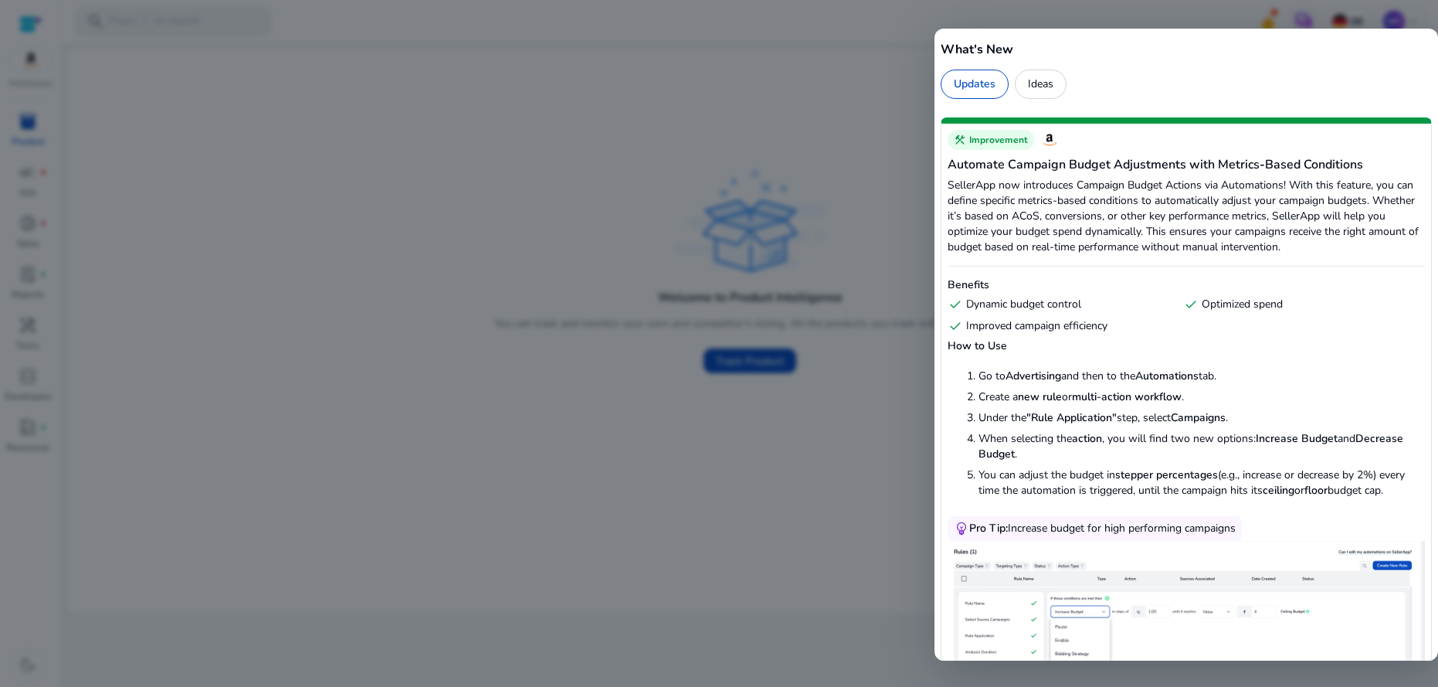
scroll to position [-1, 0]
click at [1052, 83] on div "Ideas" at bounding box center [1041, 84] width 52 height 29
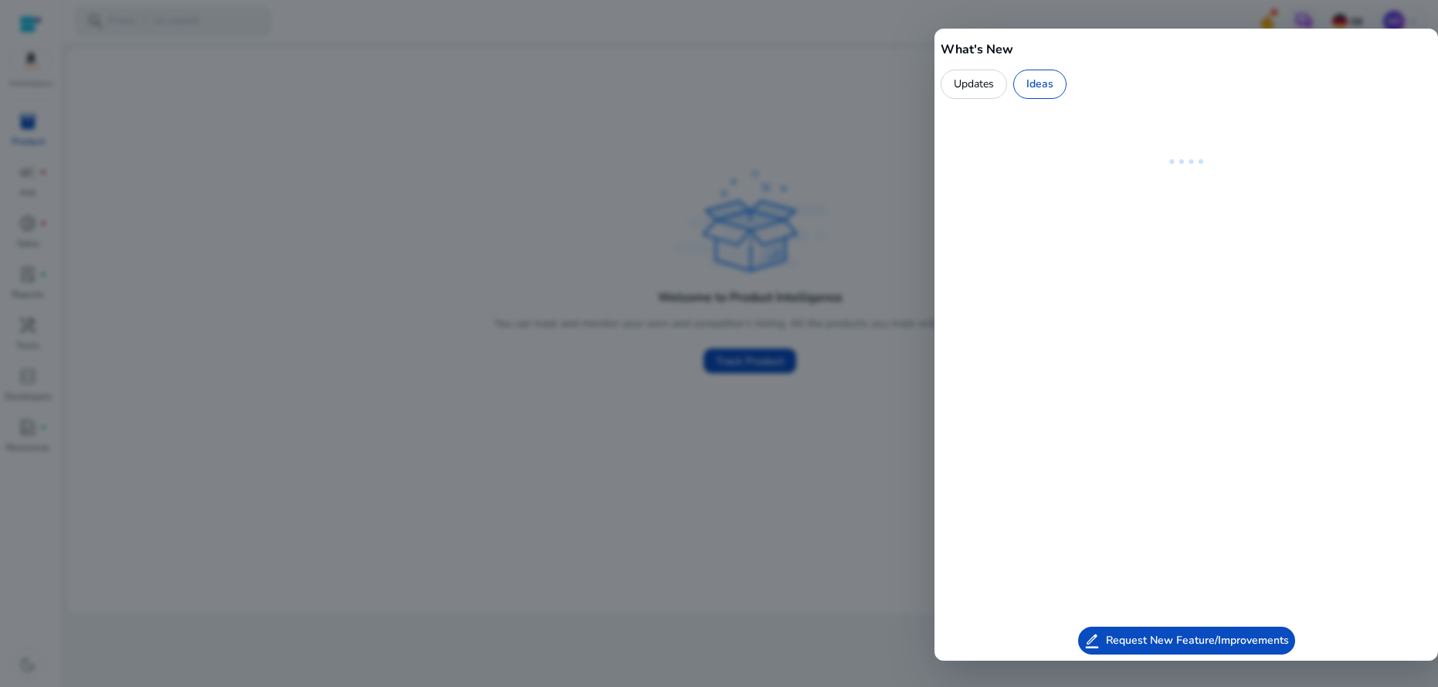
scroll to position [0, 0]
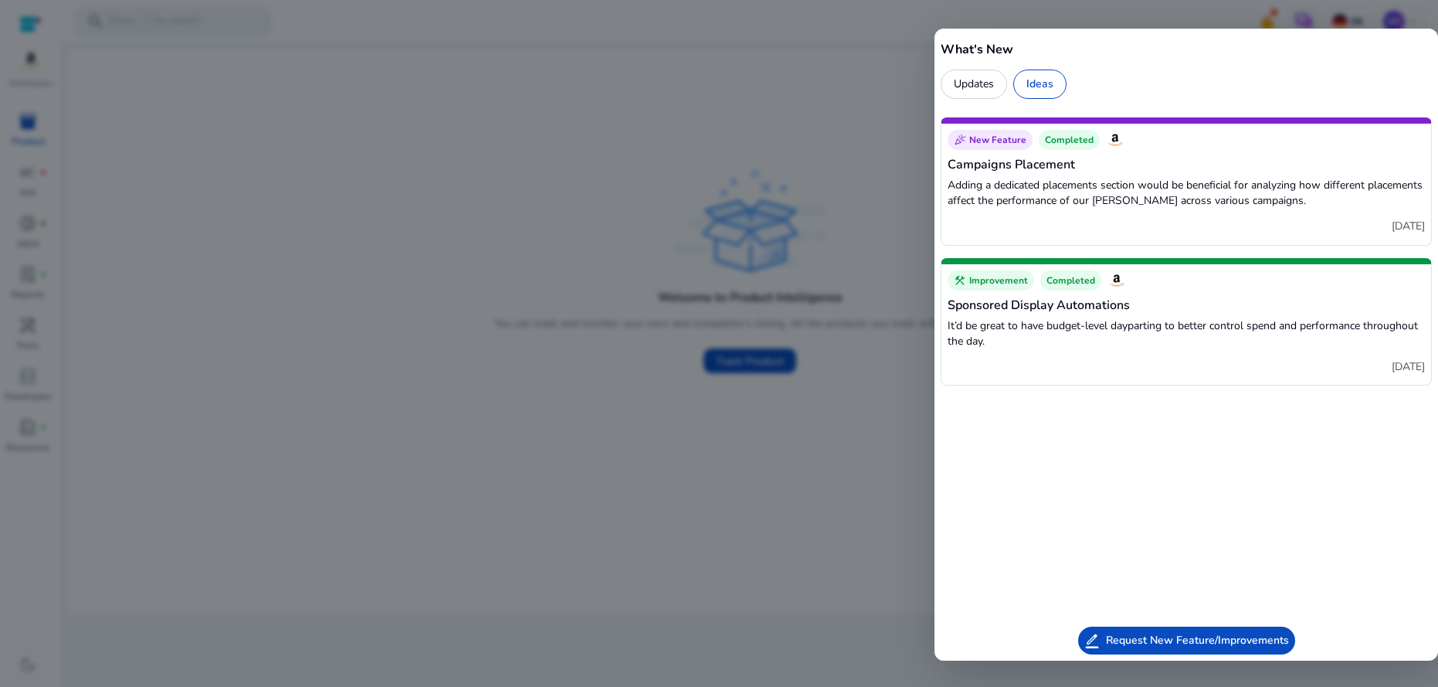
click at [982, 86] on div "Updates" at bounding box center [974, 84] width 66 height 29
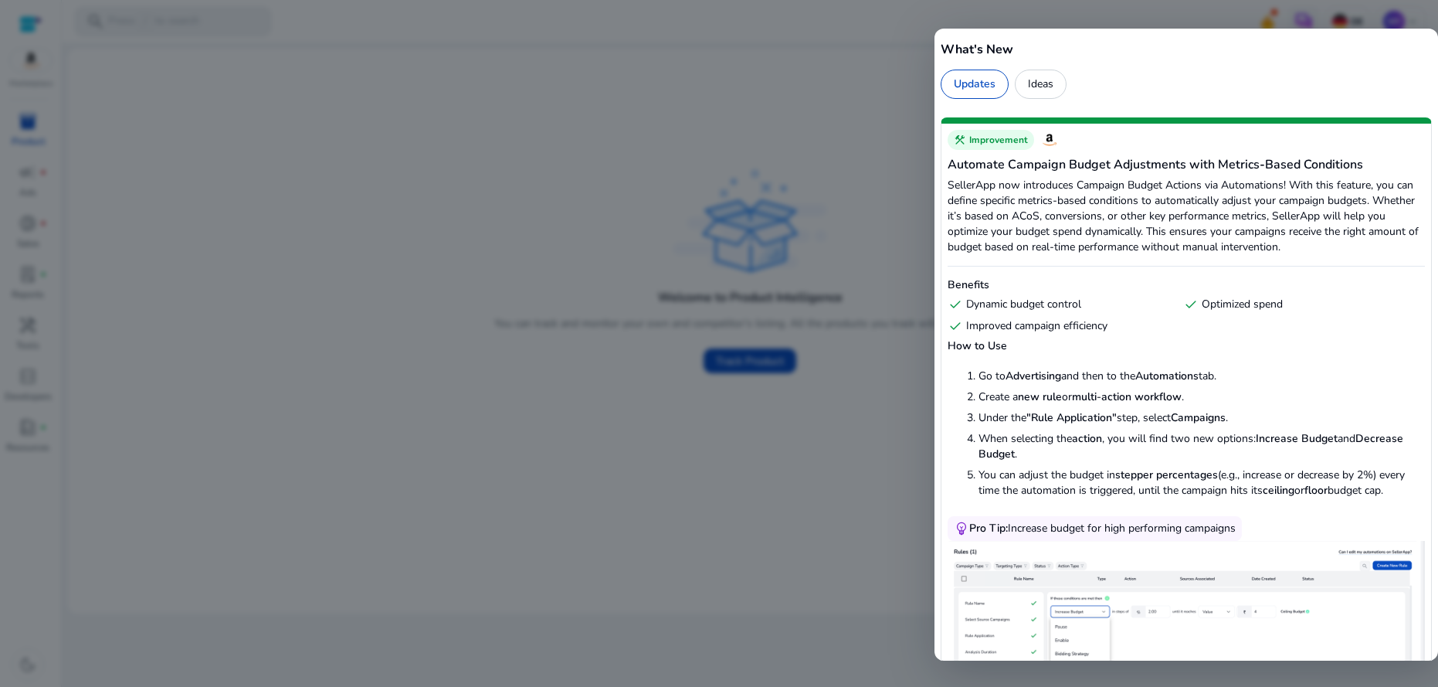
click at [744, 116] on div at bounding box center [719, 343] width 1438 height 687
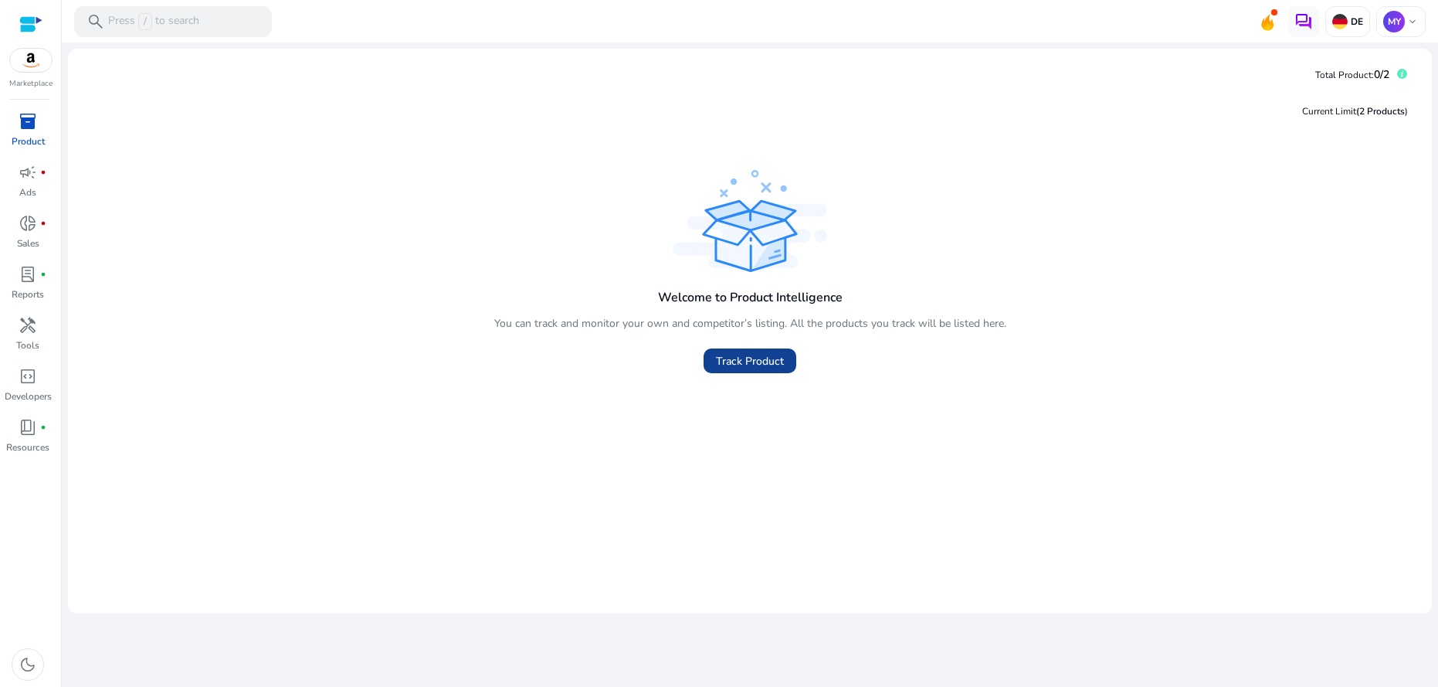
click at [755, 369] on span "Track Product" at bounding box center [750, 361] width 68 height 16
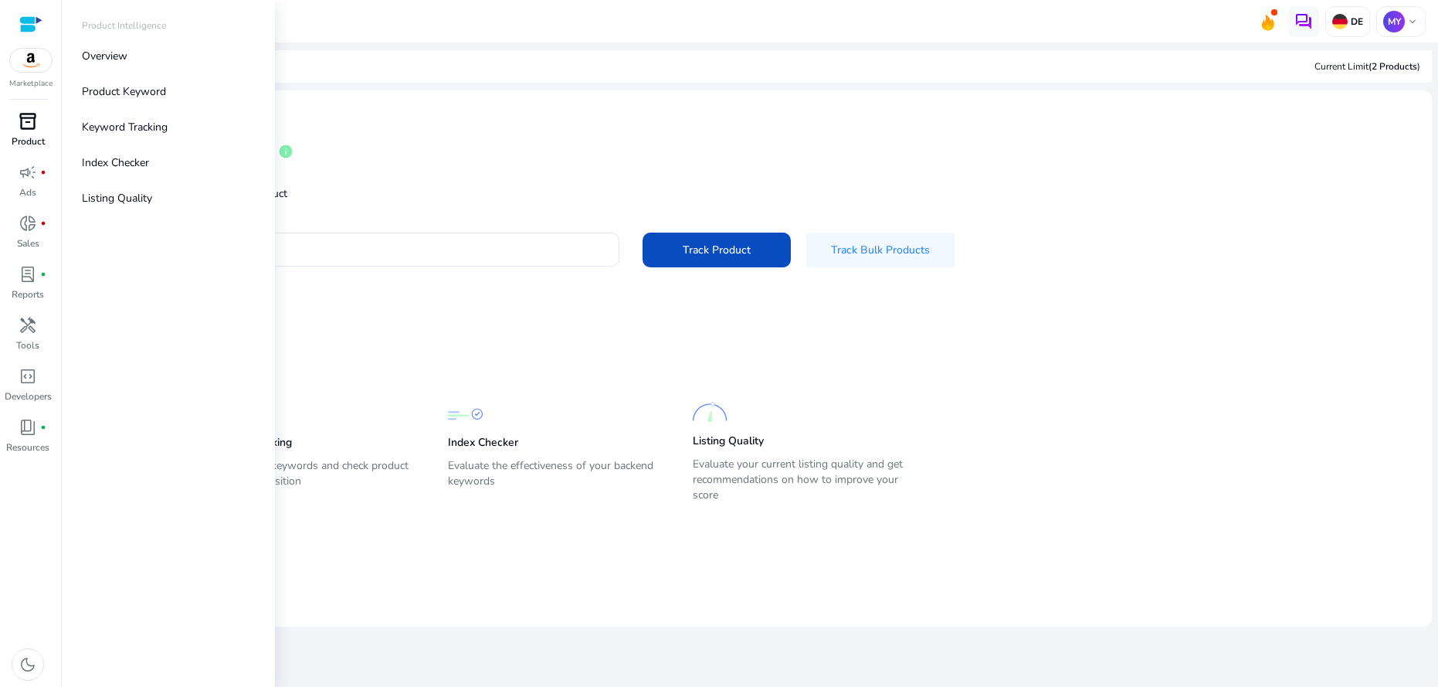
click at [32, 127] on span "inventory_2" at bounding box center [28, 121] width 19 height 19
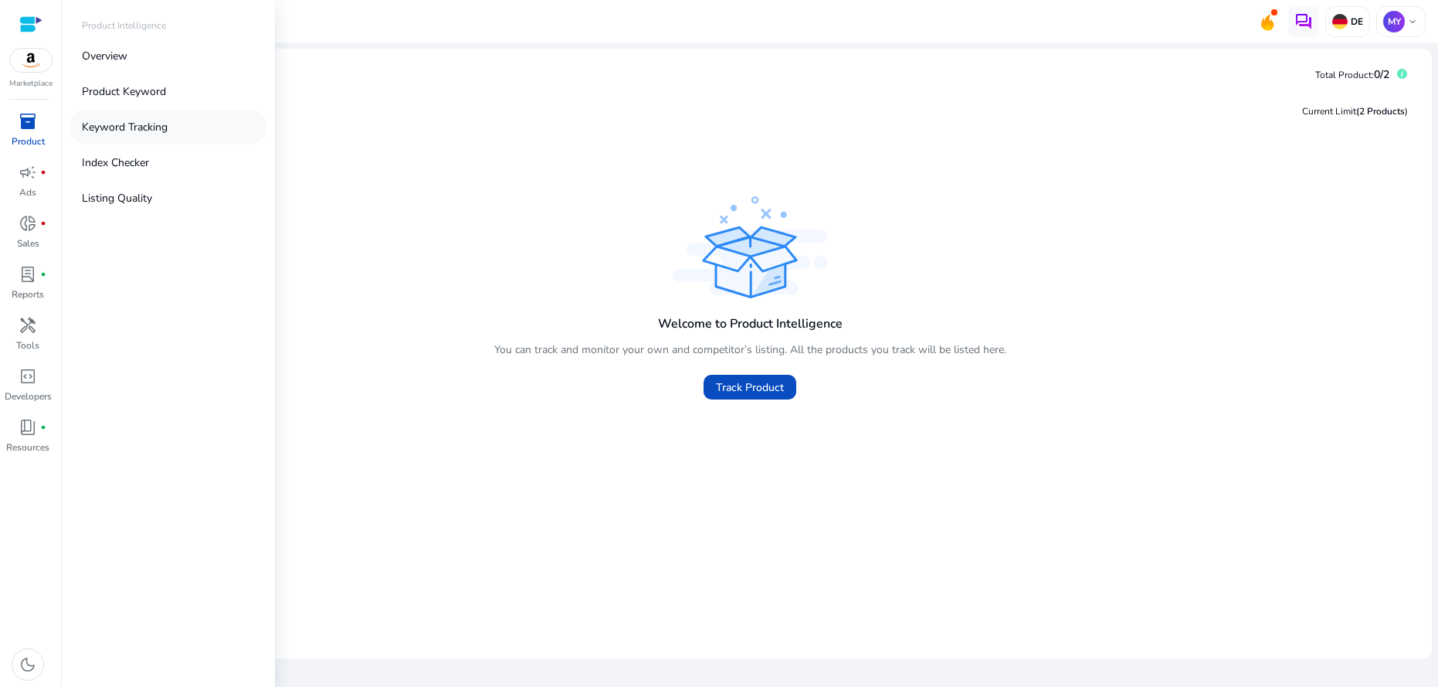
click at [130, 130] on p "Keyword Tracking" at bounding box center [125, 127] width 86 height 16
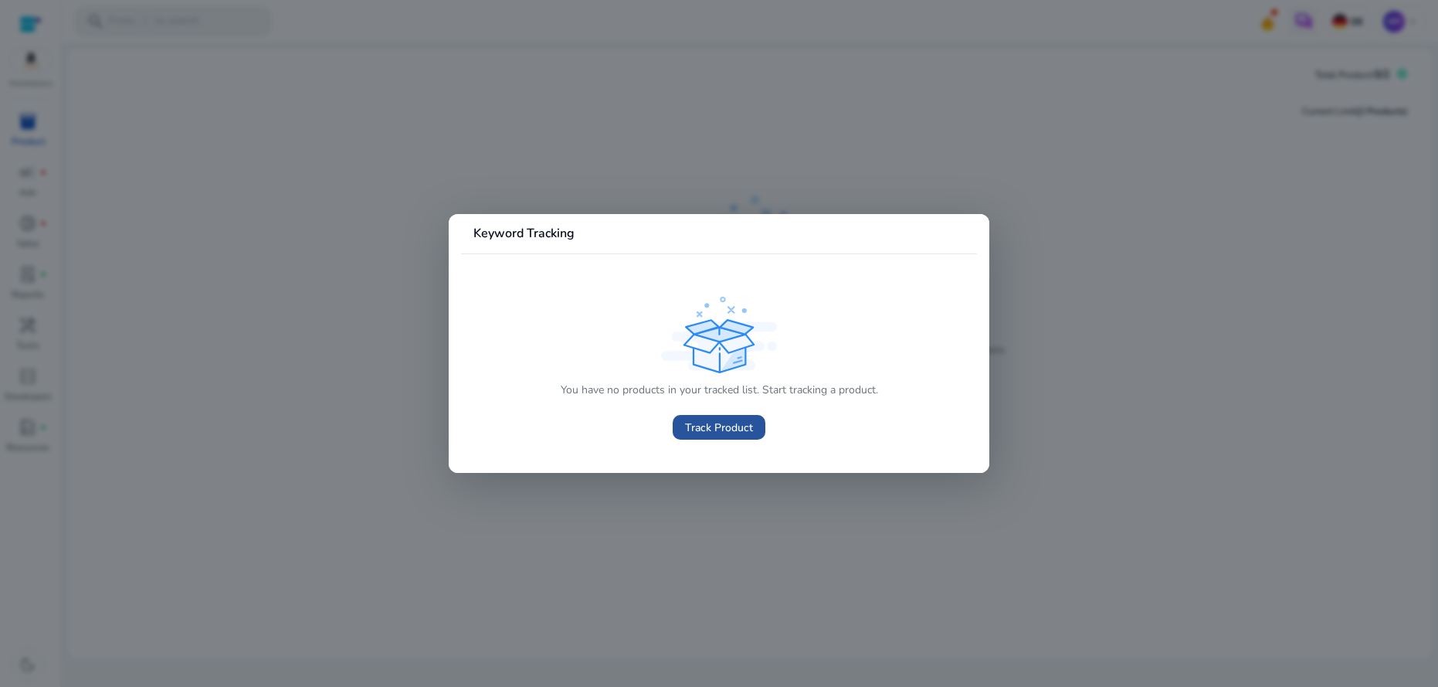
click at [739, 435] on span "Track Product" at bounding box center [719, 427] width 68 height 16
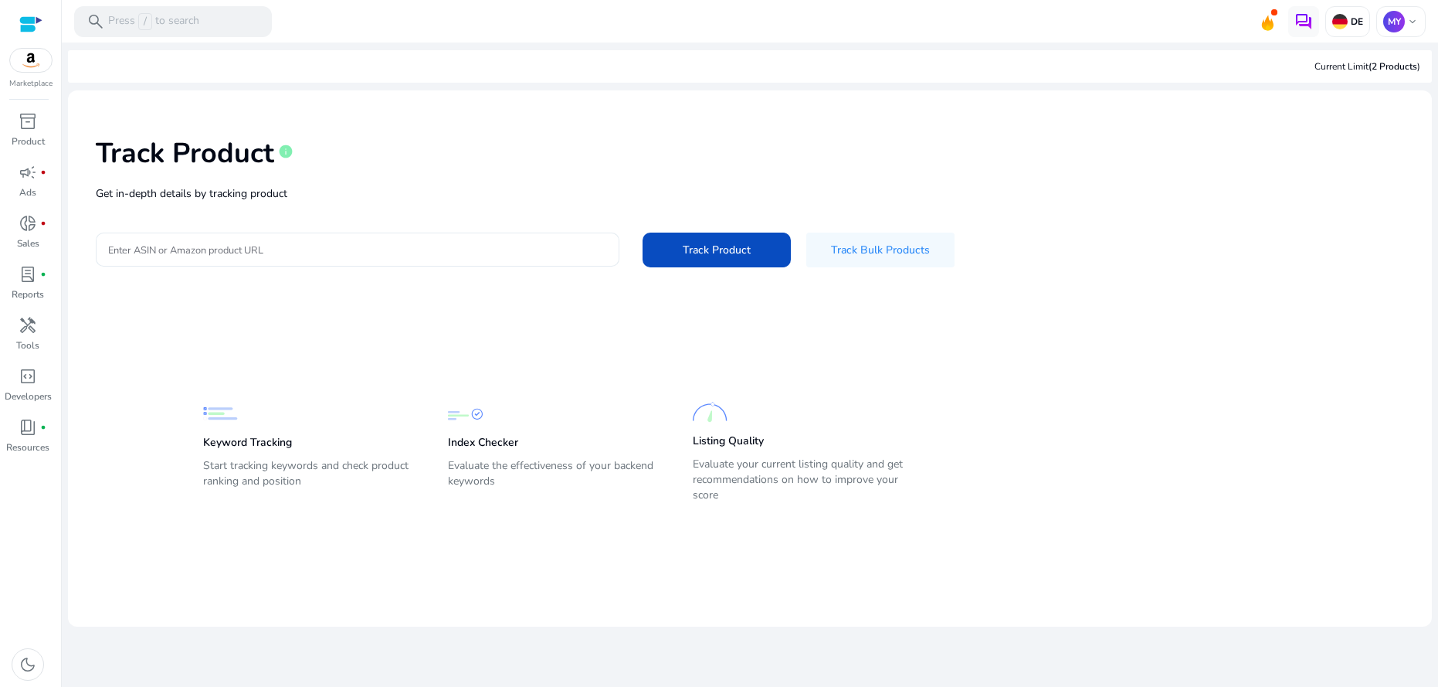
click at [209, 249] on input "Enter ASIN or Amazon product URL" at bounding box center [357, 249] width 499 height 17
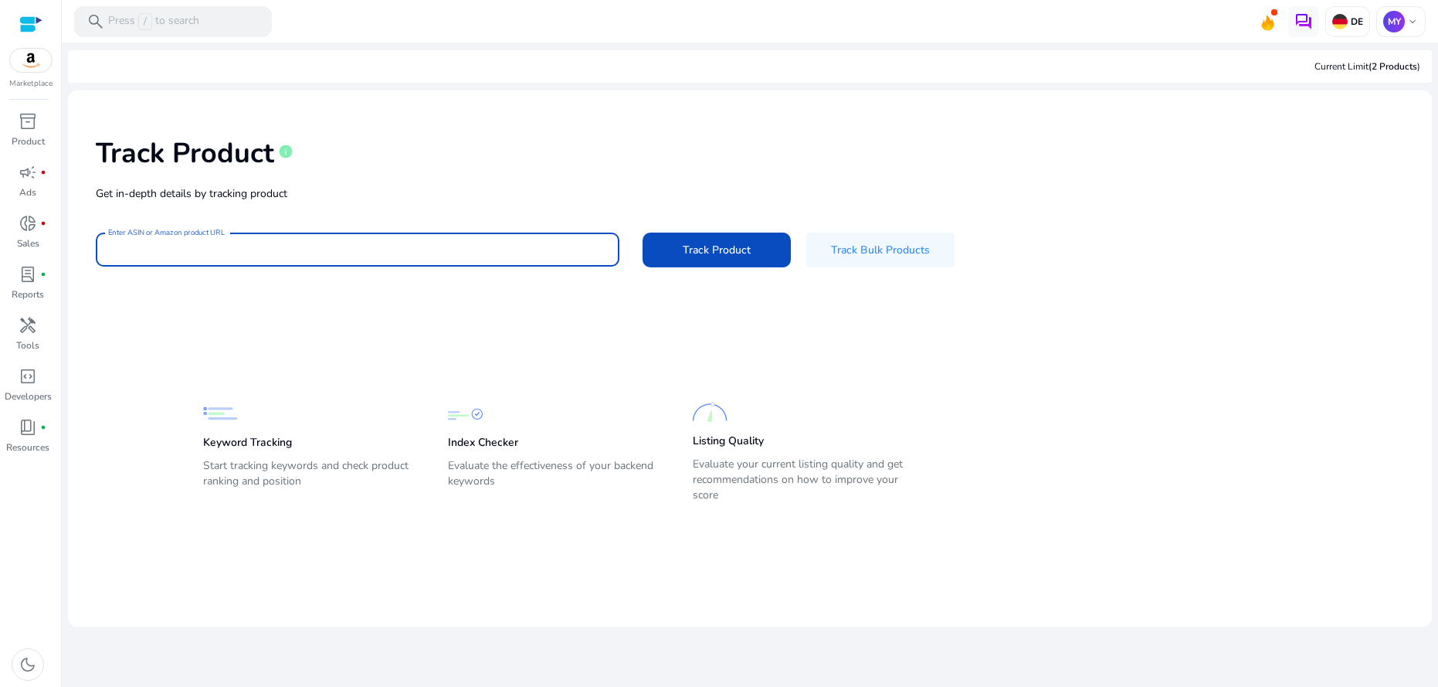
paste input "**********"
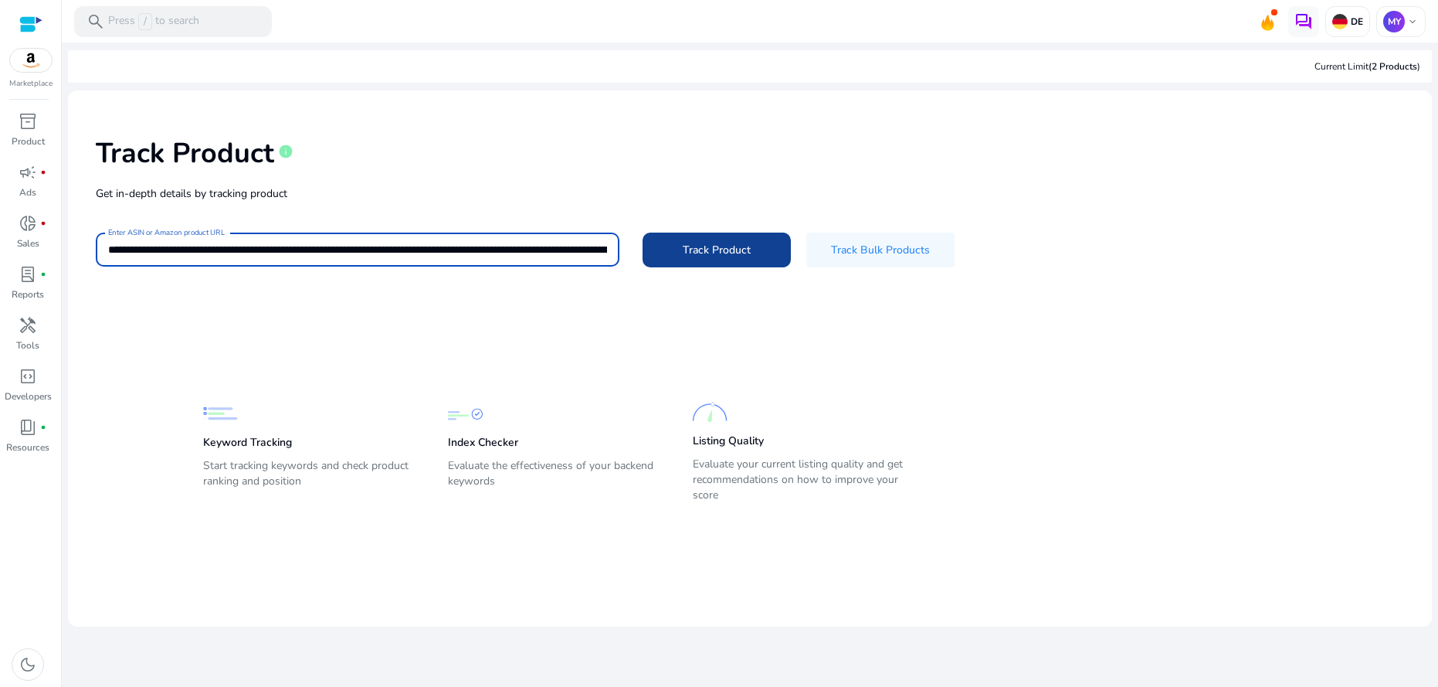
scroll to position [0, 1]
type input "**********"
click at [701, 256] on span "Track Product" at bounding box center [717, 250] width 68 height 16
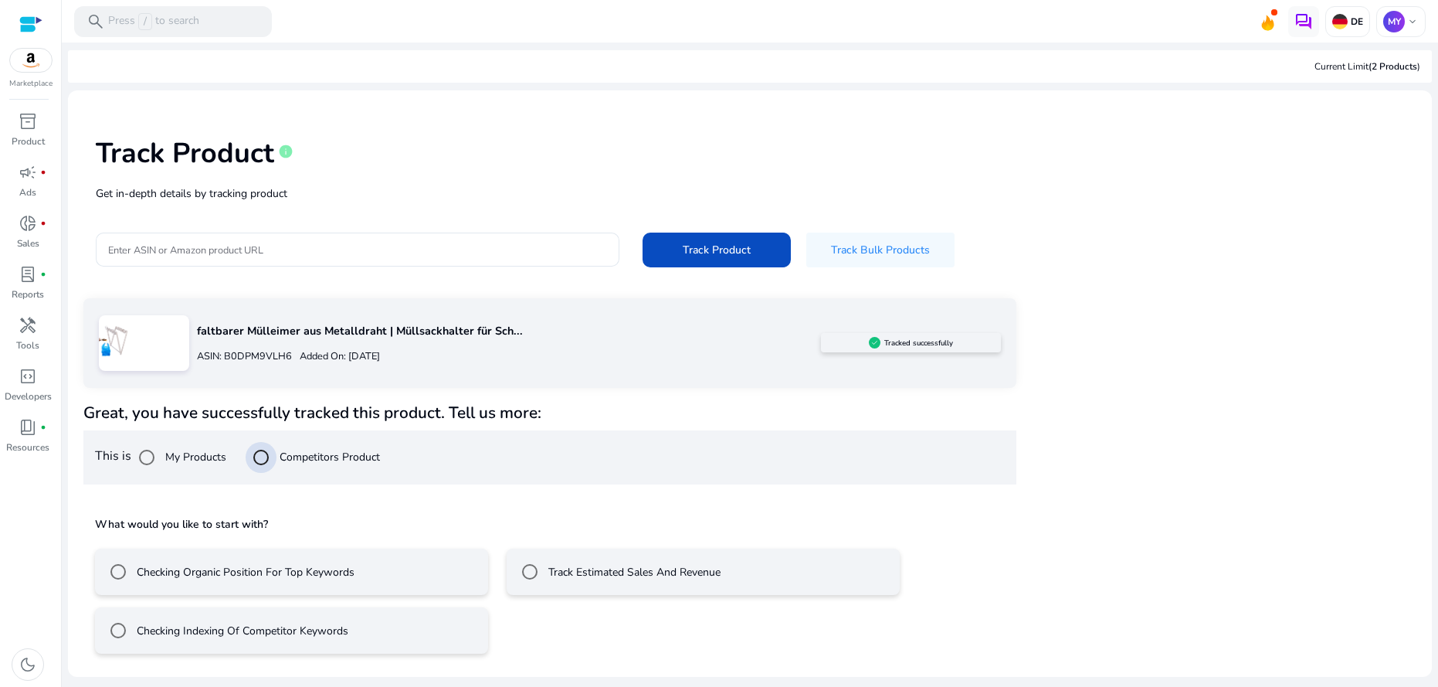
scroll to position [0, 0]
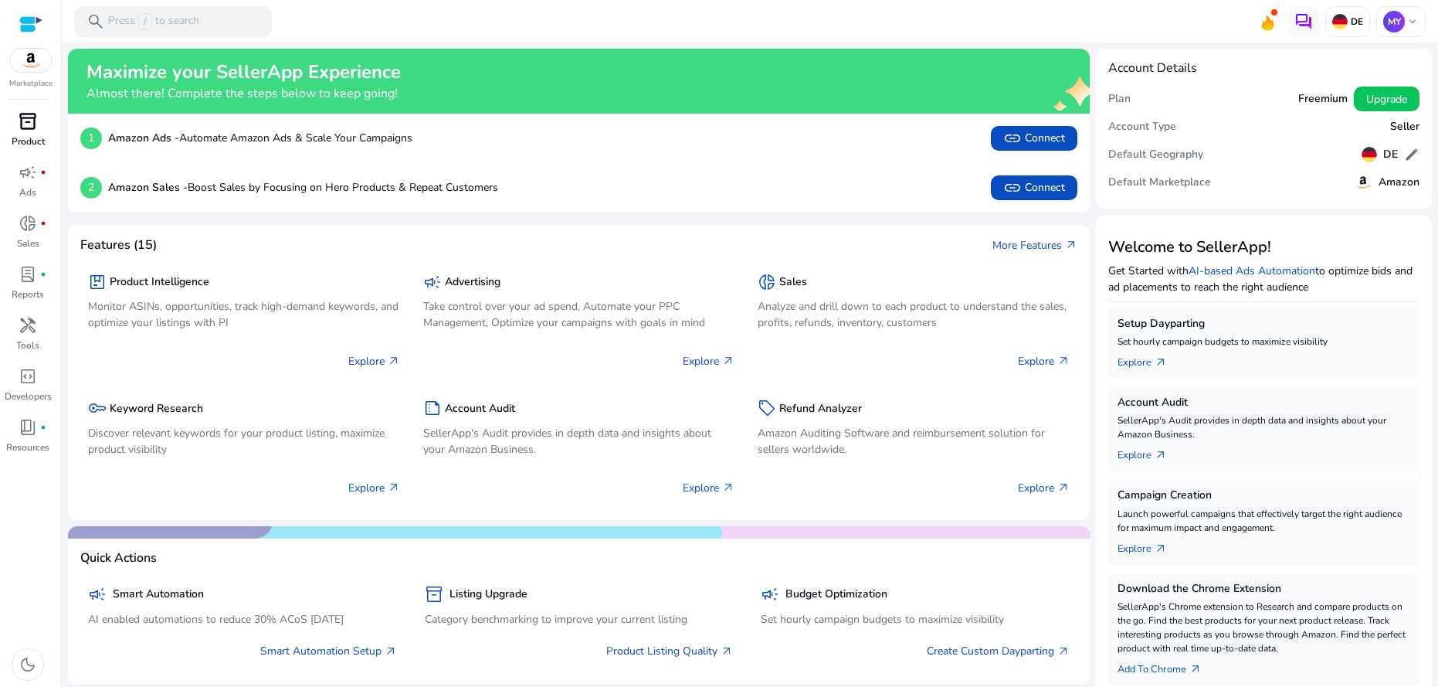
click at [39, 134] on p "Product" at bounding box center [28, 141] width 33 height 14
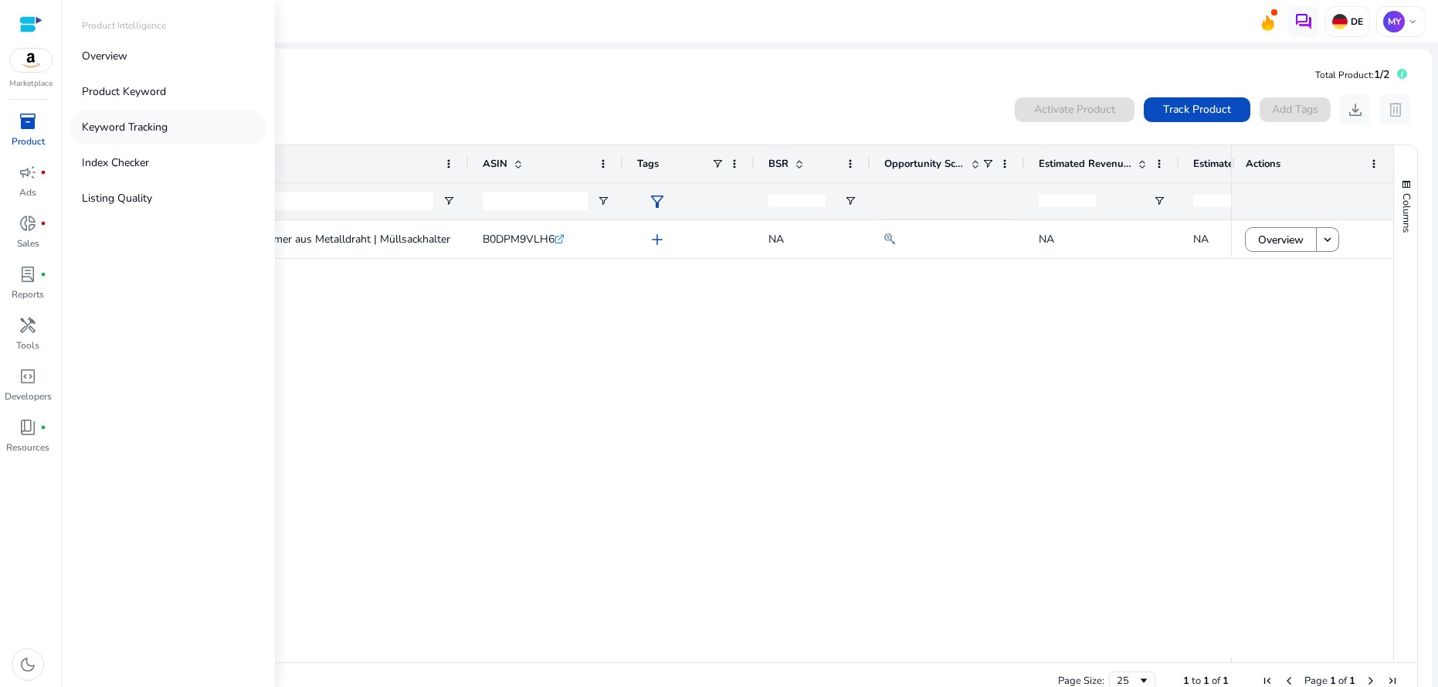
click at [142, 128] on p "Keyword Tracking" at bounding box center [125, 127] width 86 height 16
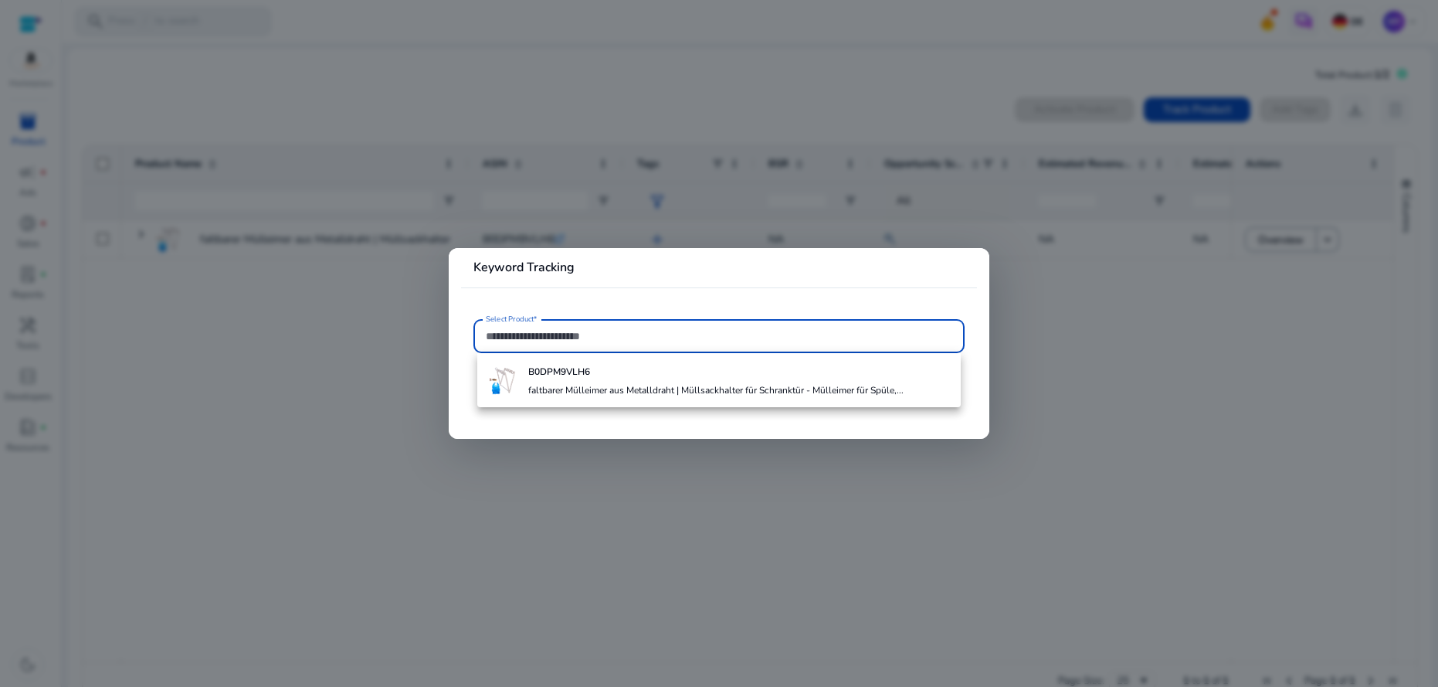
click at [412, 341] on div at bounding box center [719, 343] width 1438 height 687
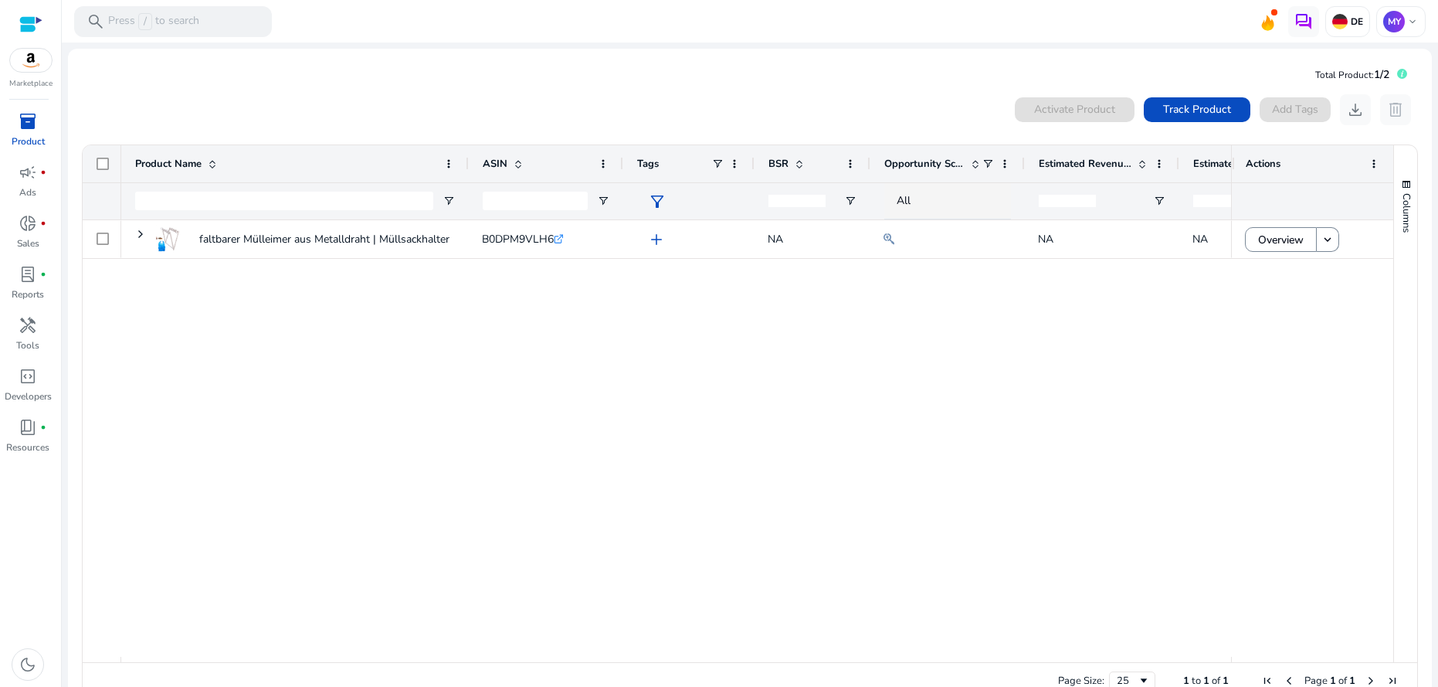
scroll to position [0, 1]
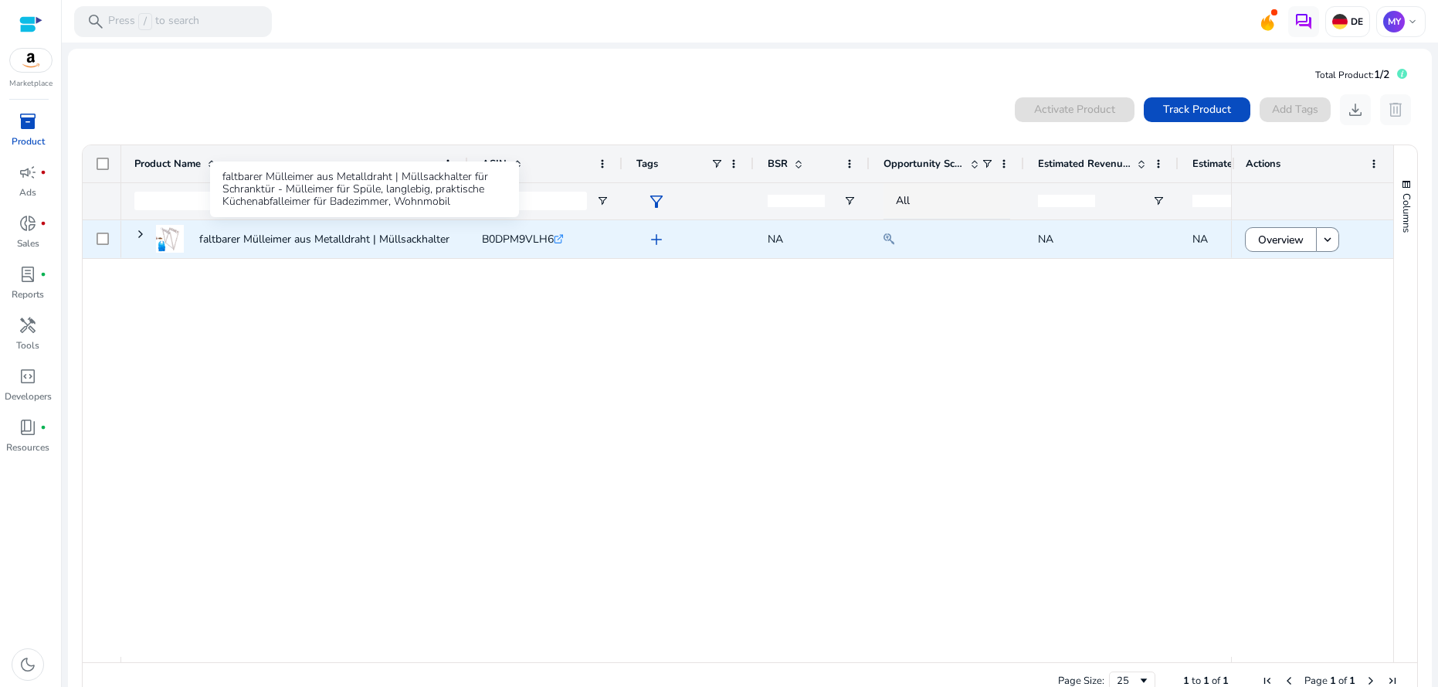
click at [351, 244] on p "faltbarer Mülleimer aus Metalldraht | Müllsackhalter für Schranktür..." at bounding box center [364, 239] width 330 height 32
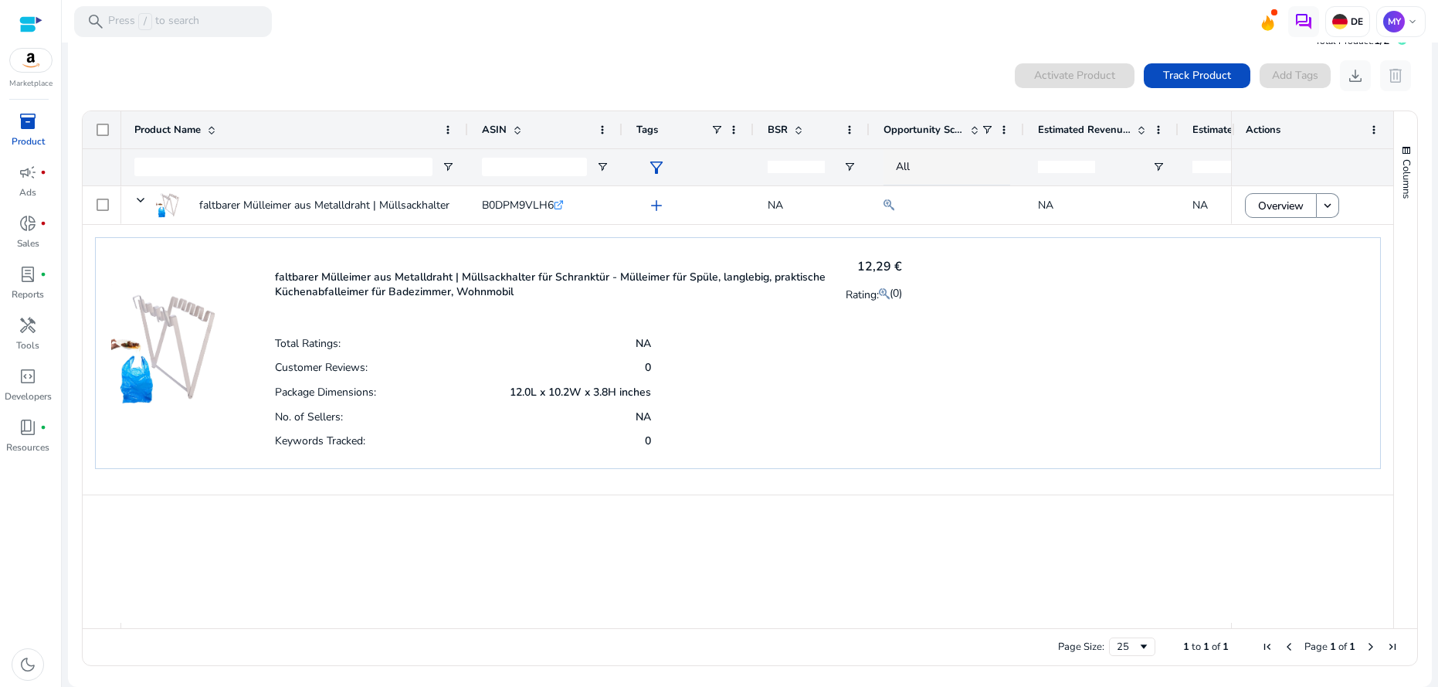
scroll to position [0, 0]
click at [460, 358] on div "Customer Reviews: 0" at bounding box center [463, 366] width 376 height 25
click at [395, 289] on p "faltbarer Mülleimer aus Metalldraht | Müllsackhalter für Schranktür - Mülleimer…" at bounding box center [550, 284] width 551 height 29
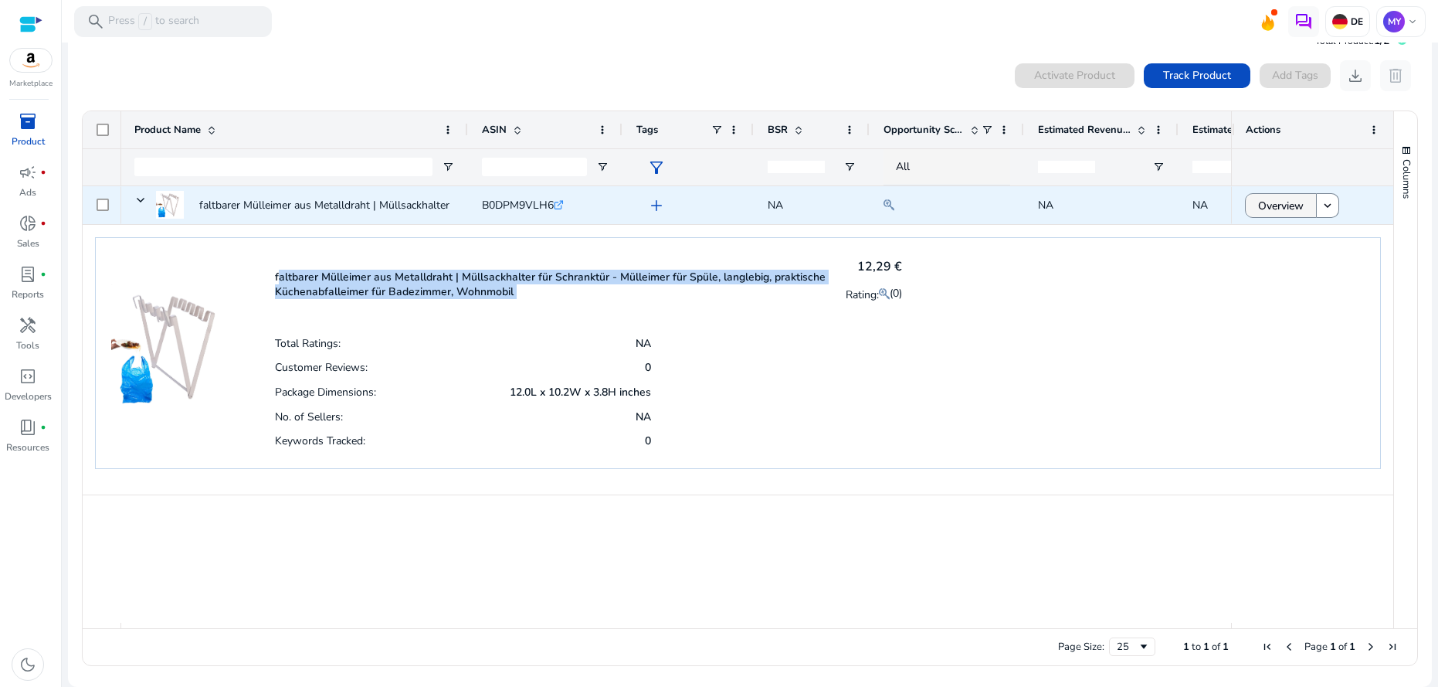
click at [1292, 211] on span "Overview" at bounding box center [1281, 206] width 46 height 32
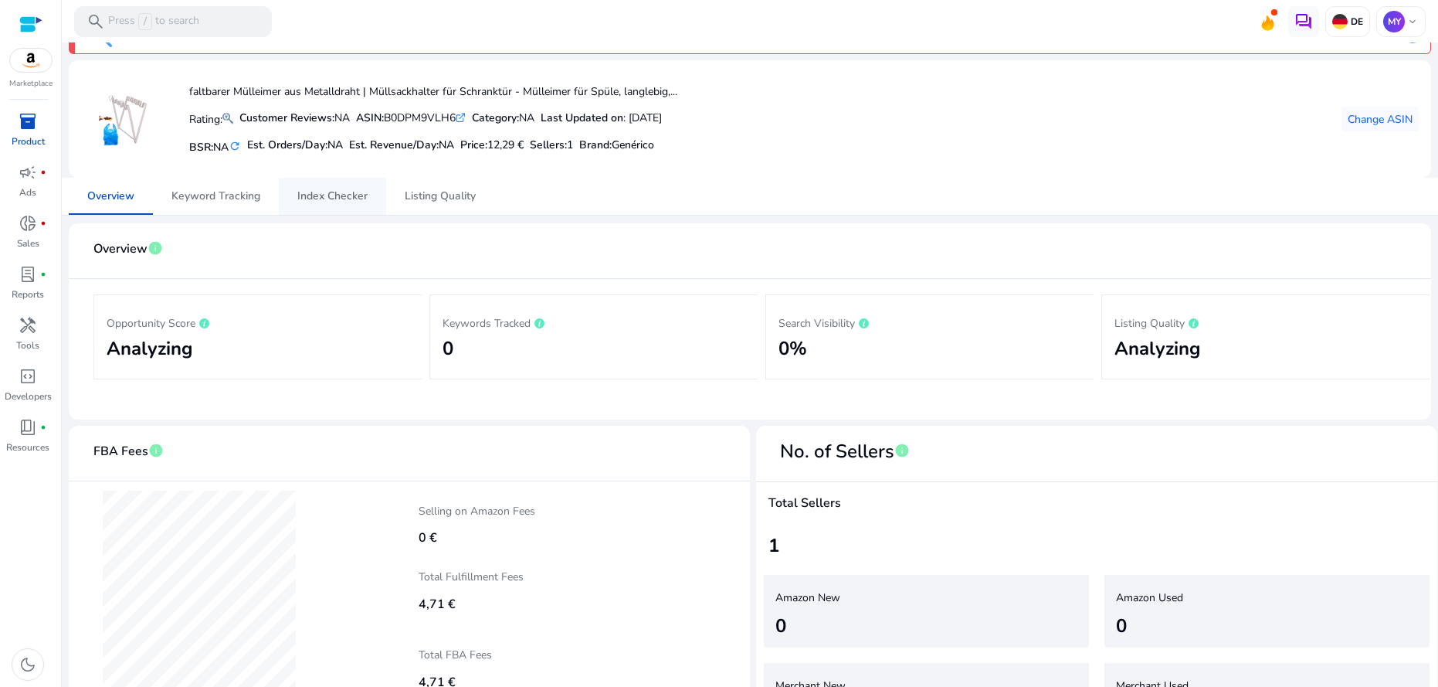
scroll to position [36, 0]
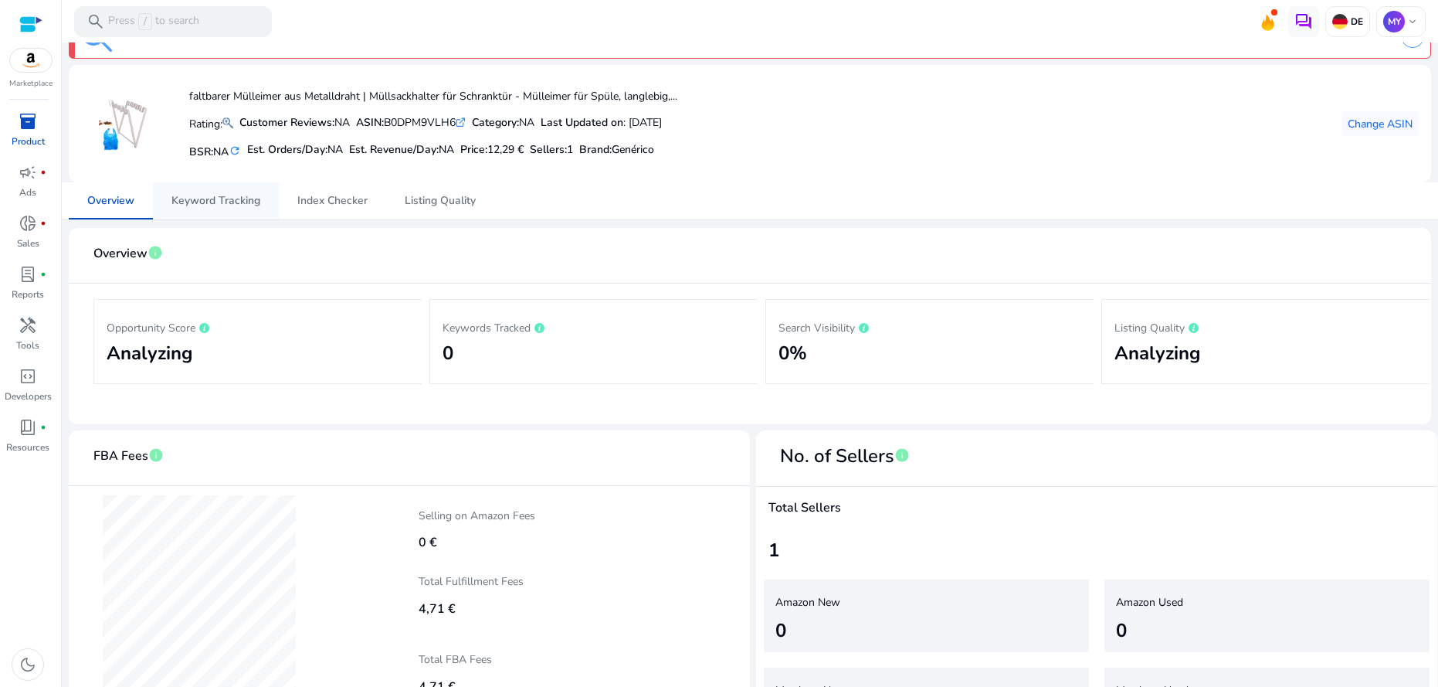
click at [213, 198] on span "Keyword Tracking" at bounding box center [215, 200] width 89 height 11
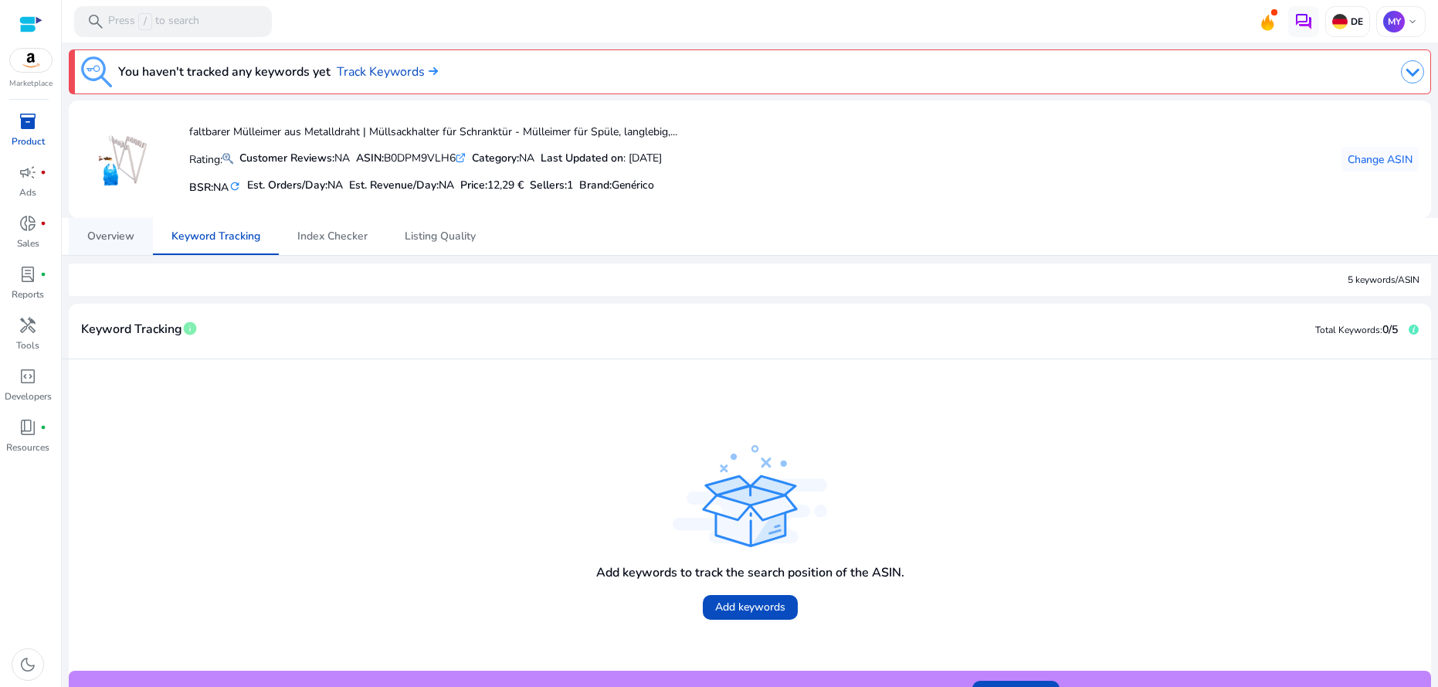
click at [112, 235] on span "Overview" at bounding box center [110, 236] width 47 height 11
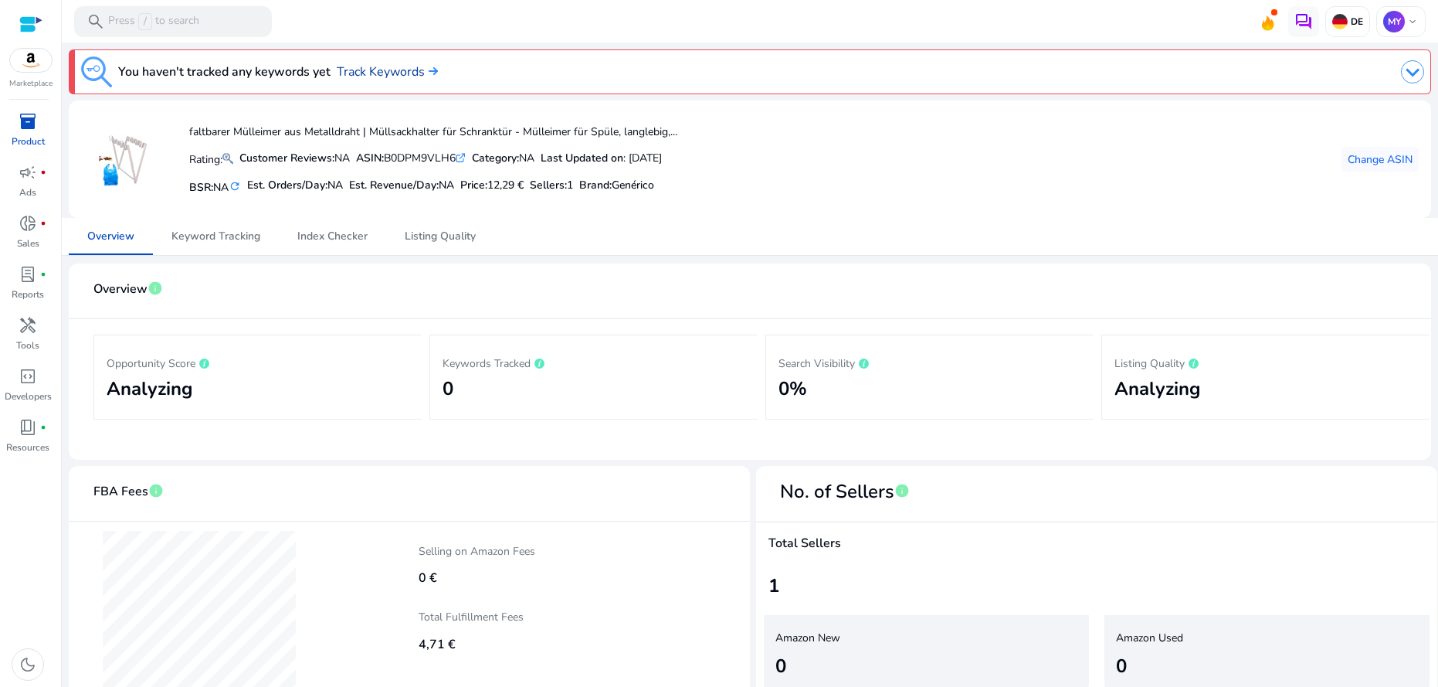
click at [382, 71] on link "Track Keywords" at bounding box center [387, 72] width 101 height 19
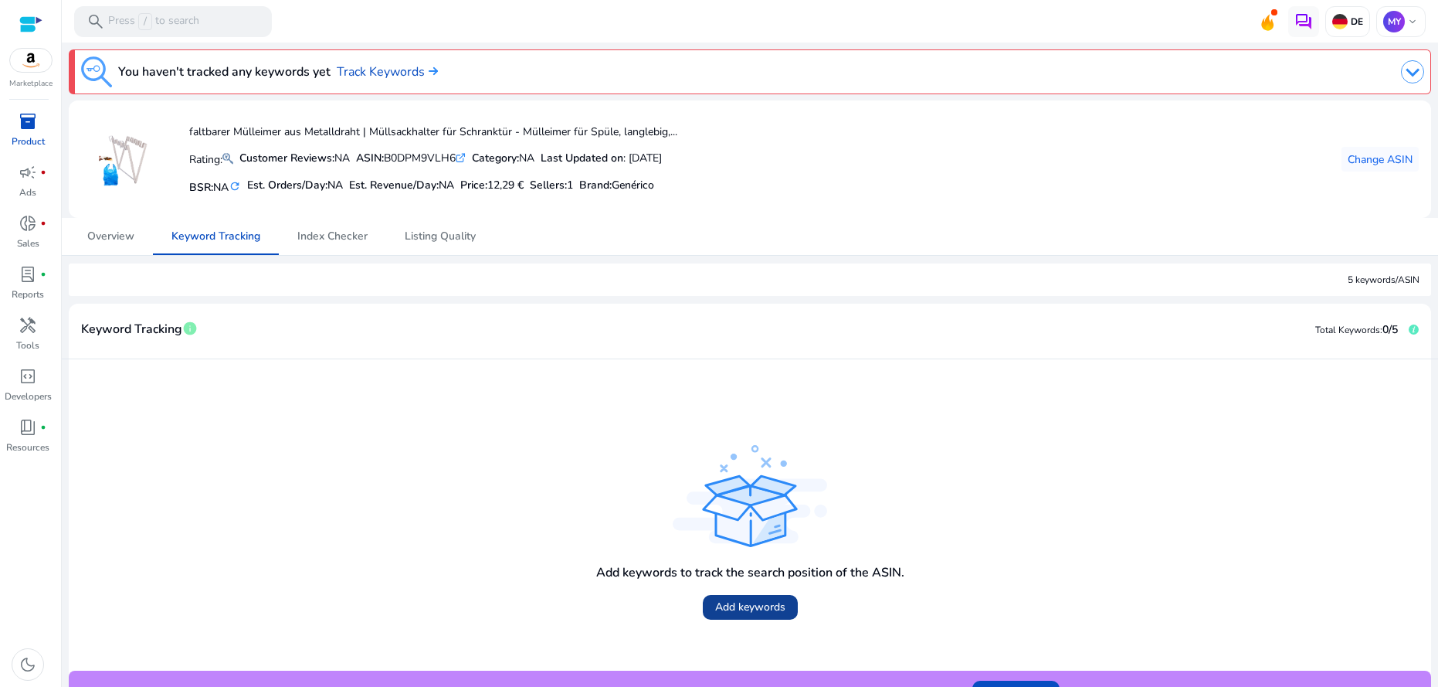
click at [751, 609] on span "Add keywords" at bounding box center [750, 607] width 70 height 16
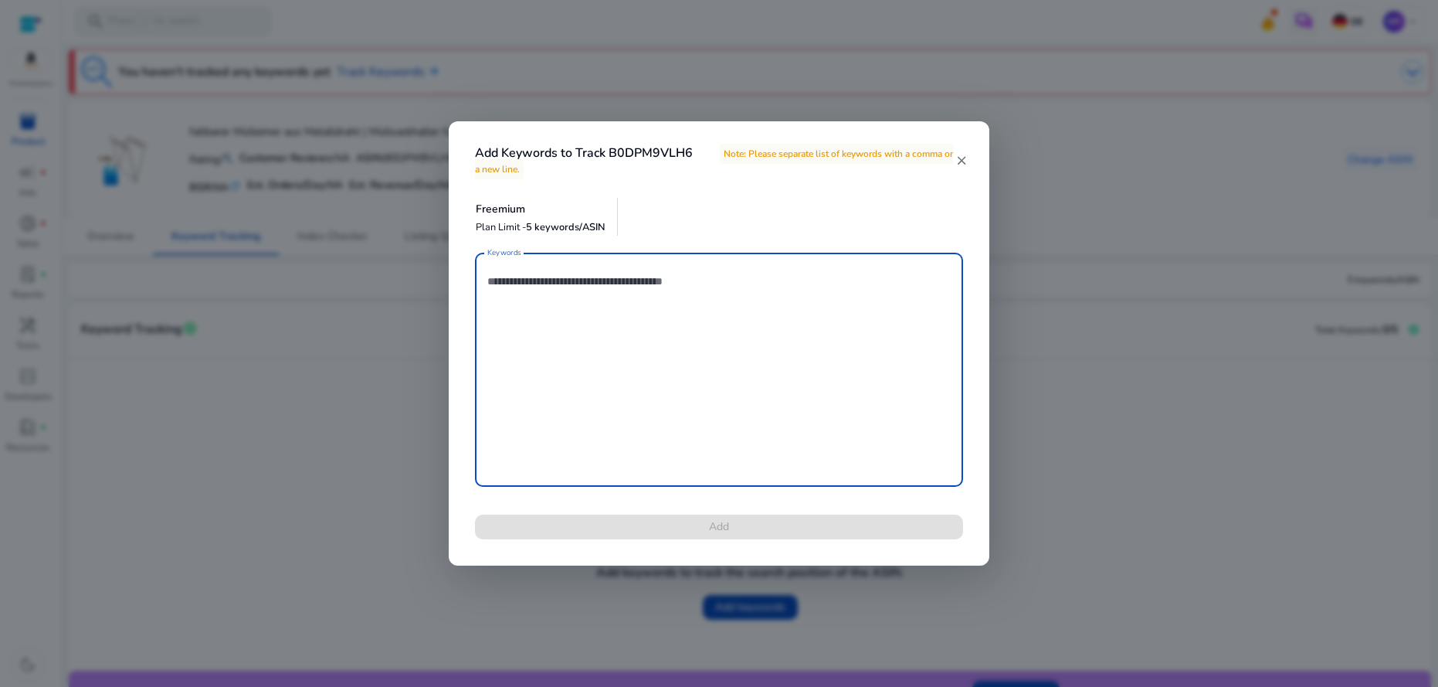
scroll to position [29, 0]
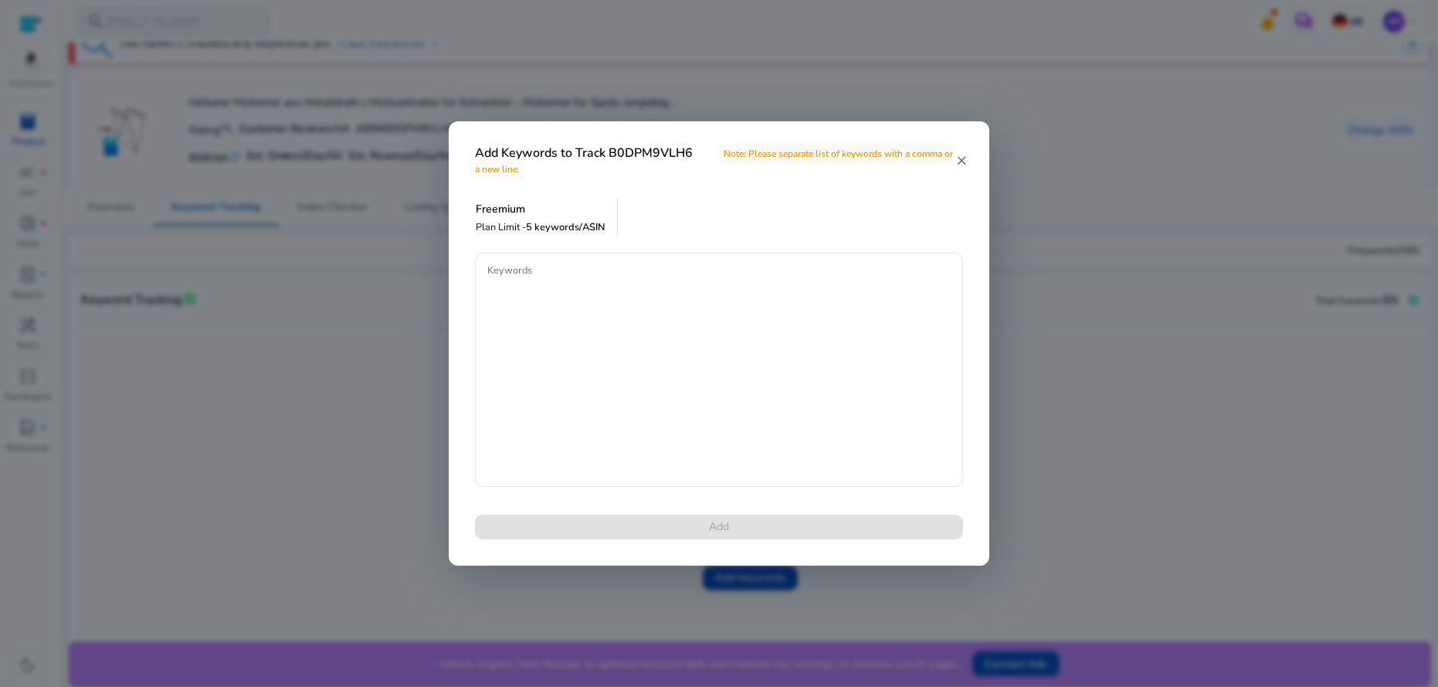
click at [974, 161] on div "Add Keywords to Track B0DPM9VLH6 Note: Please separate list of keywords with a …" at bounding box center [719, 150] width 541 height 59
click at [965, 161] on mat-icon "close" at bounding box center [961, 161] width 12 height 14
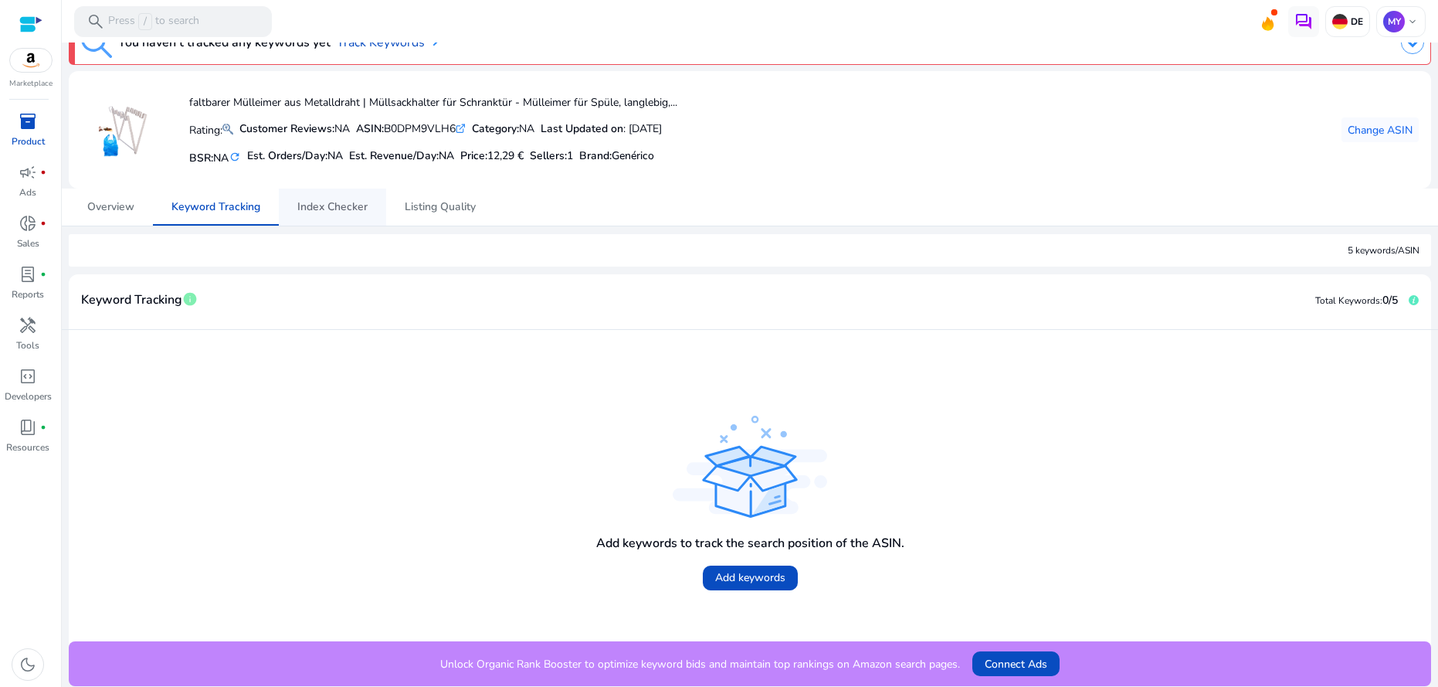
click at [333, 207] on span "Index Checker" at bounding box center [332, 207] width 70 height 11
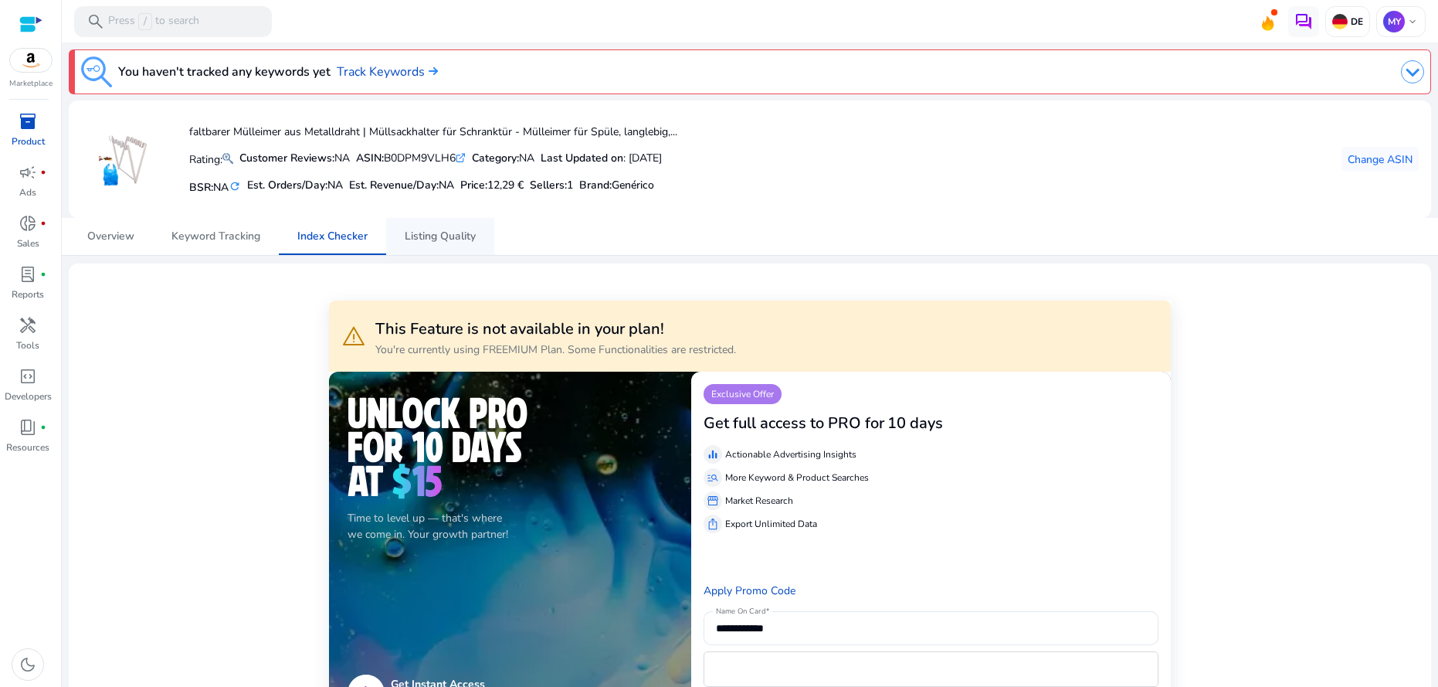
click at [437, 233] on span "Listing Quality" at bounding box center [440, 236] width 71 height 11
click at [111, 234] on span "Overview" at bounding box center [110, 236] width 47 height 11
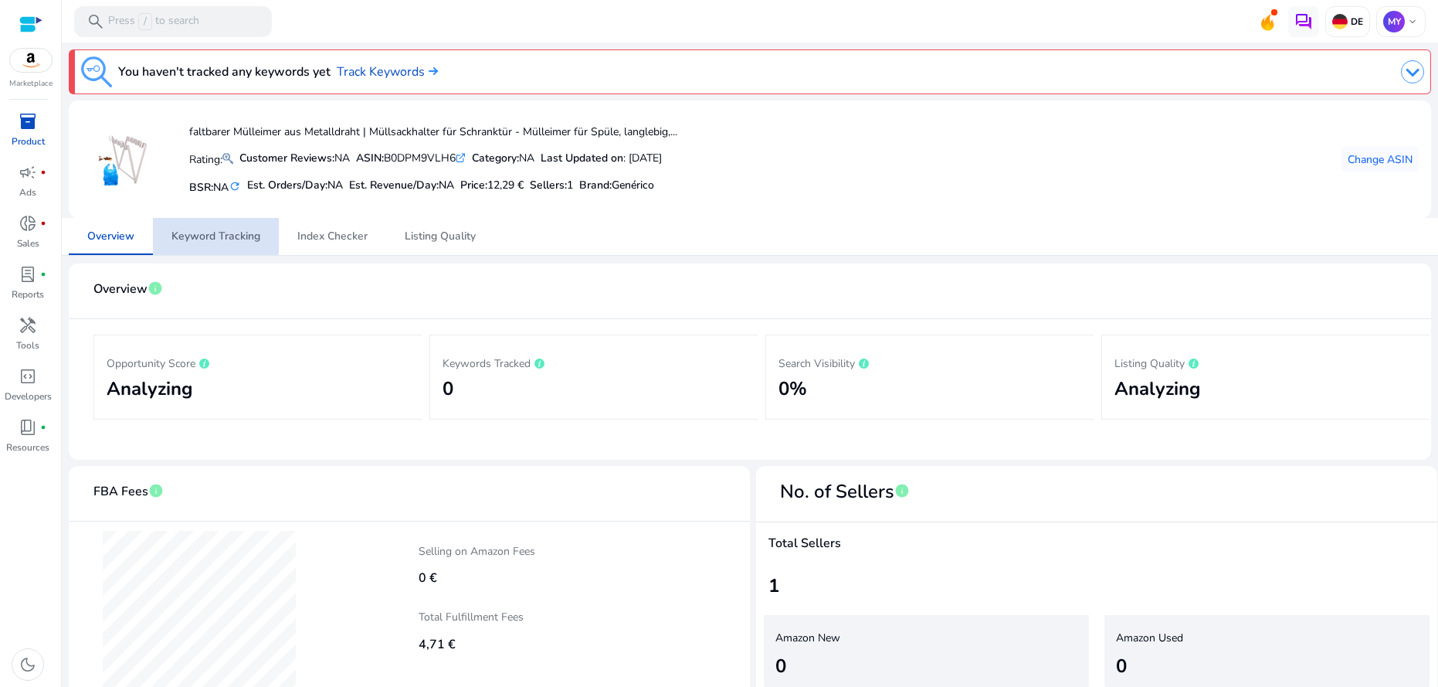
click at [207, 231] on span "Keyword Tracking" at bounding box center [215, 236] width 89 height 11
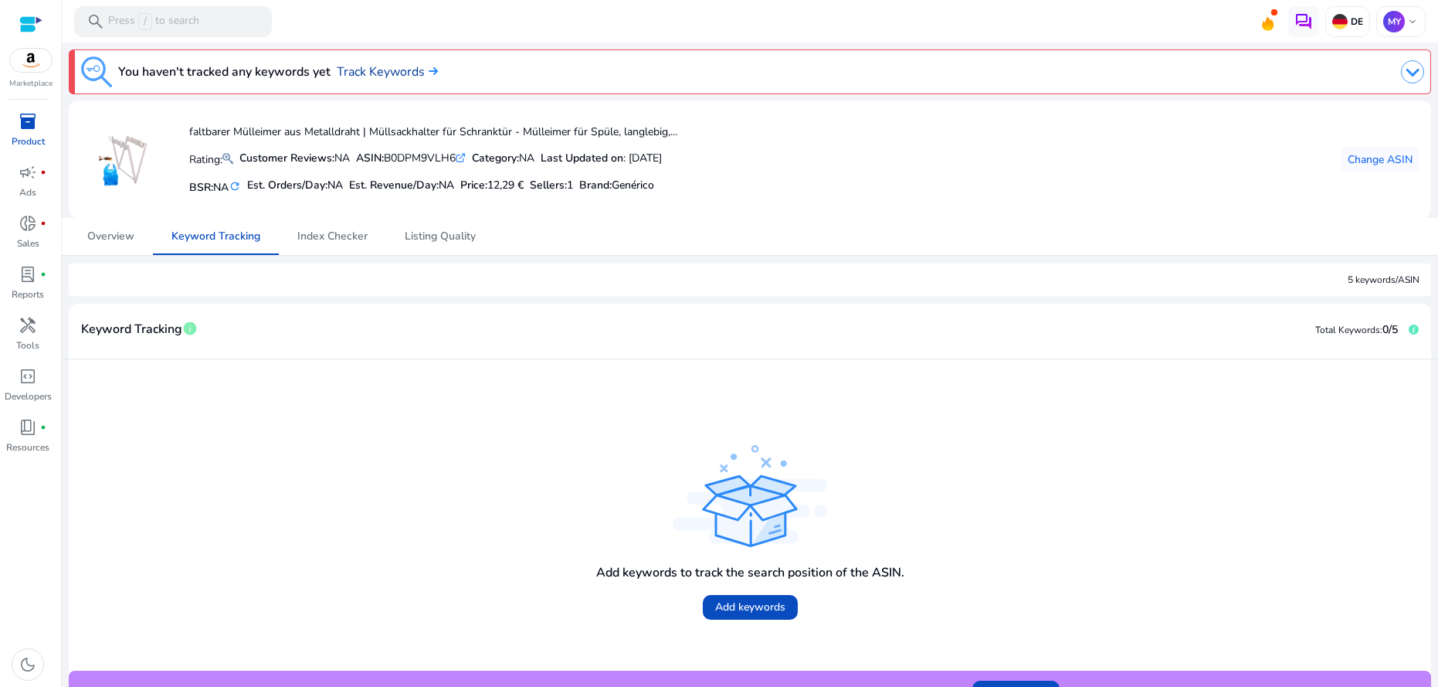
click at [361, 73] on link "Track Keywords" at bounding box center [387, 72] width 101 height 19
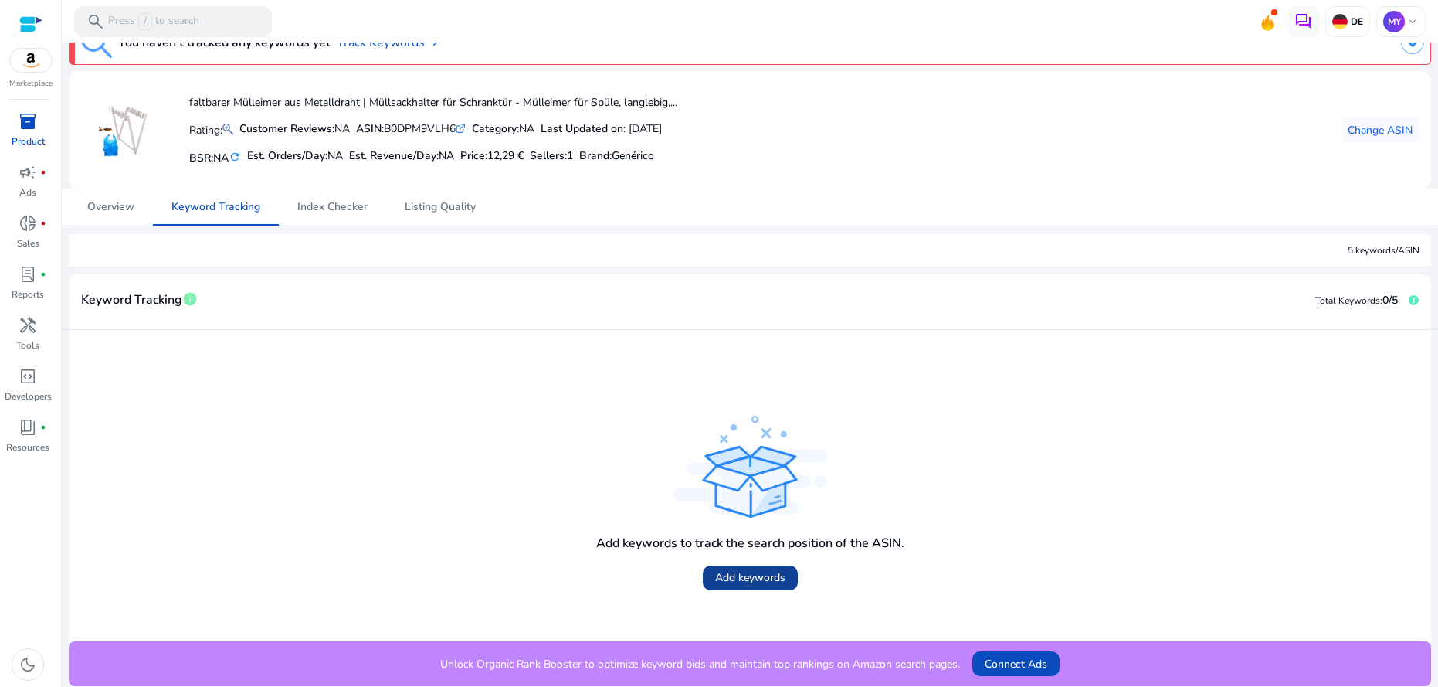
scroll to position [0, 1]
click at [753, 575] on span "Add keywords" at bounding box center [750, 577] width 70 height 16
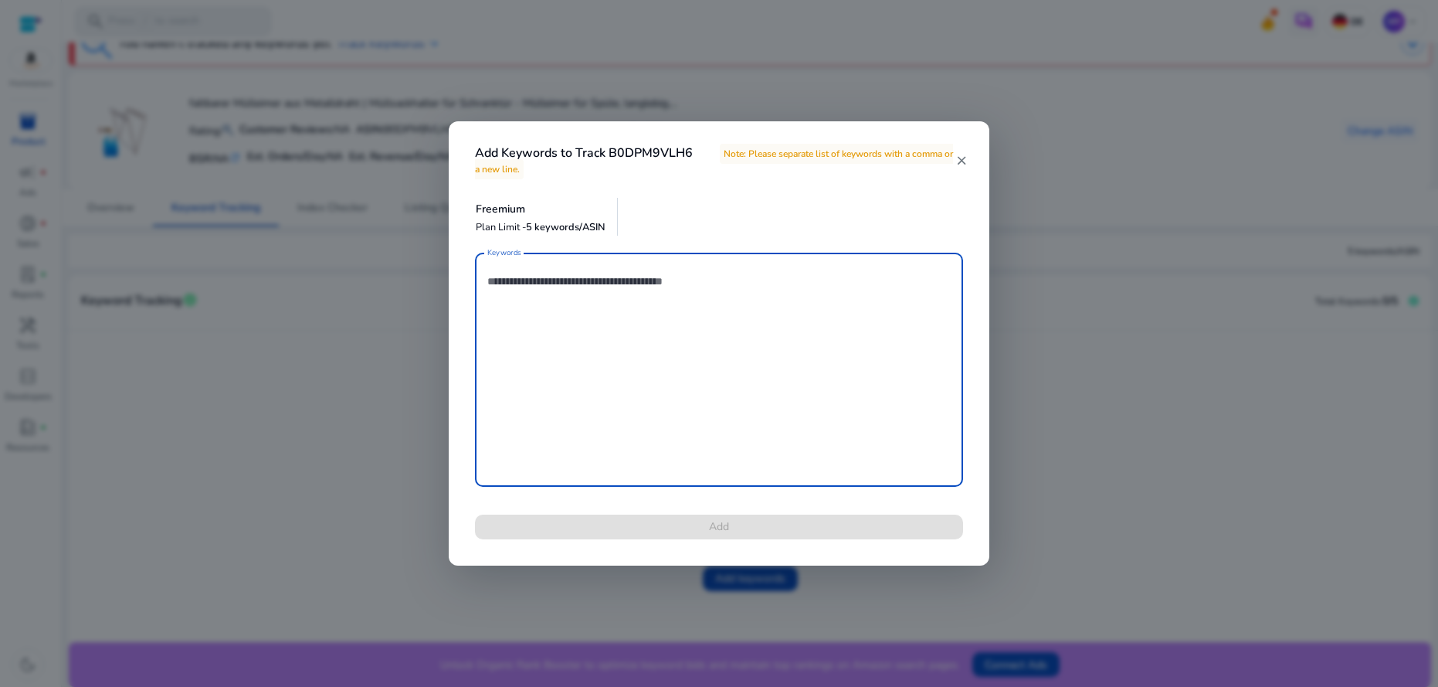
scroll to position [0, 0]
paste textarea "**********"
type textarea "**********"
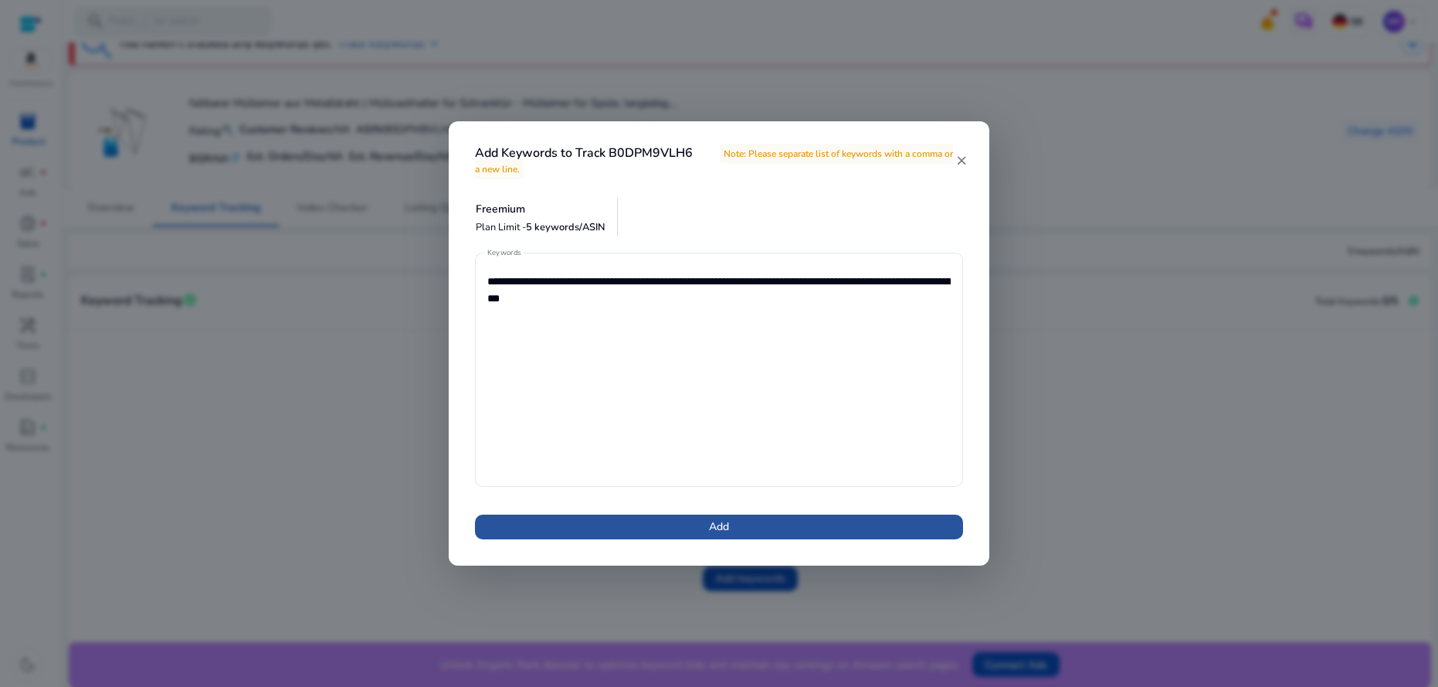
click at [727, 524] on span "Add" at bounding box center [719, 526] width 20 height 16
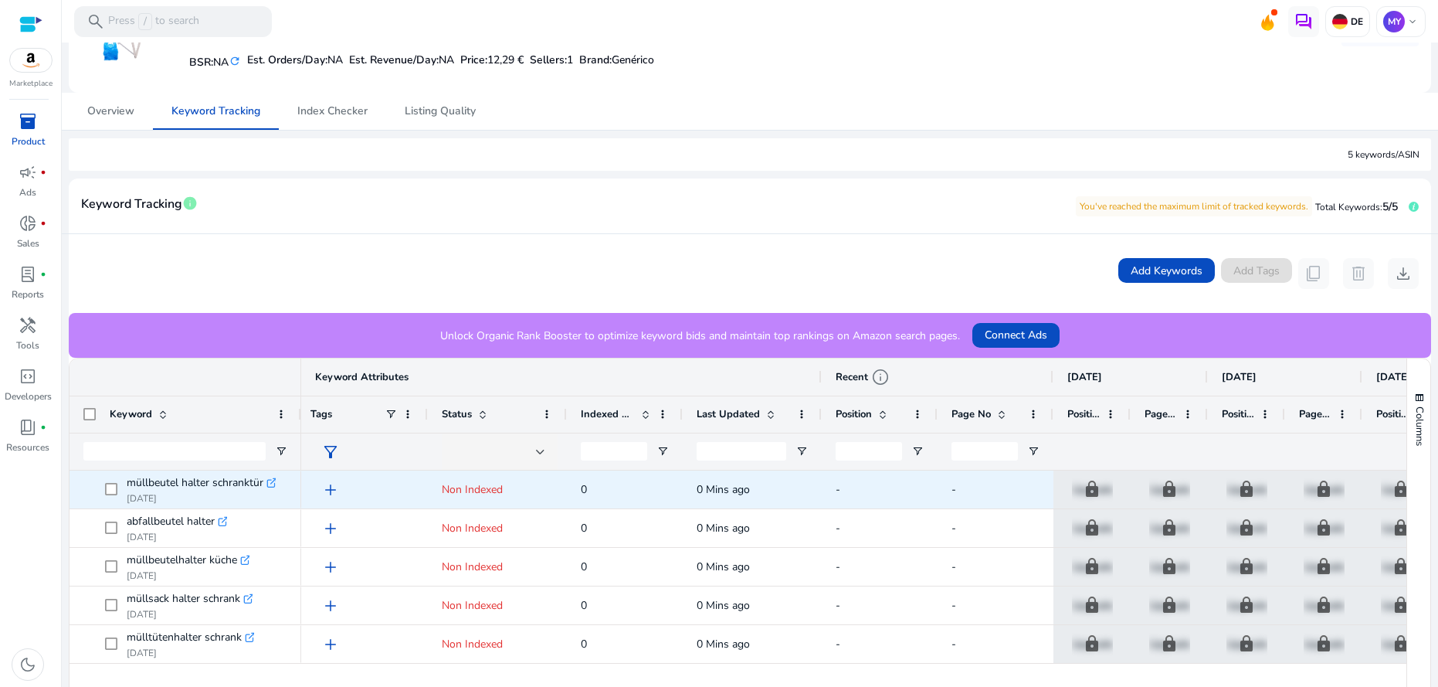
scroll to position [158, 0]
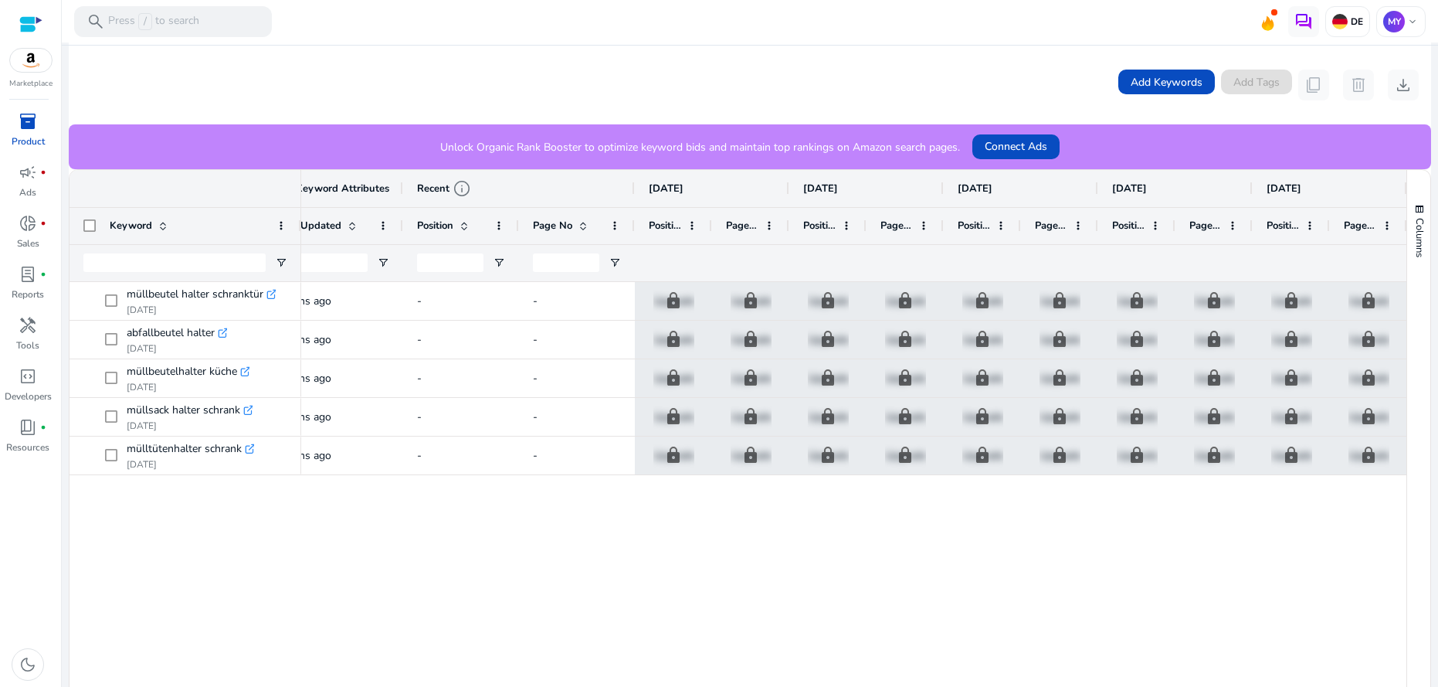
scroll to position [0, 456]
